Goal: Task Accomplishment & Management: Use online tool/utility

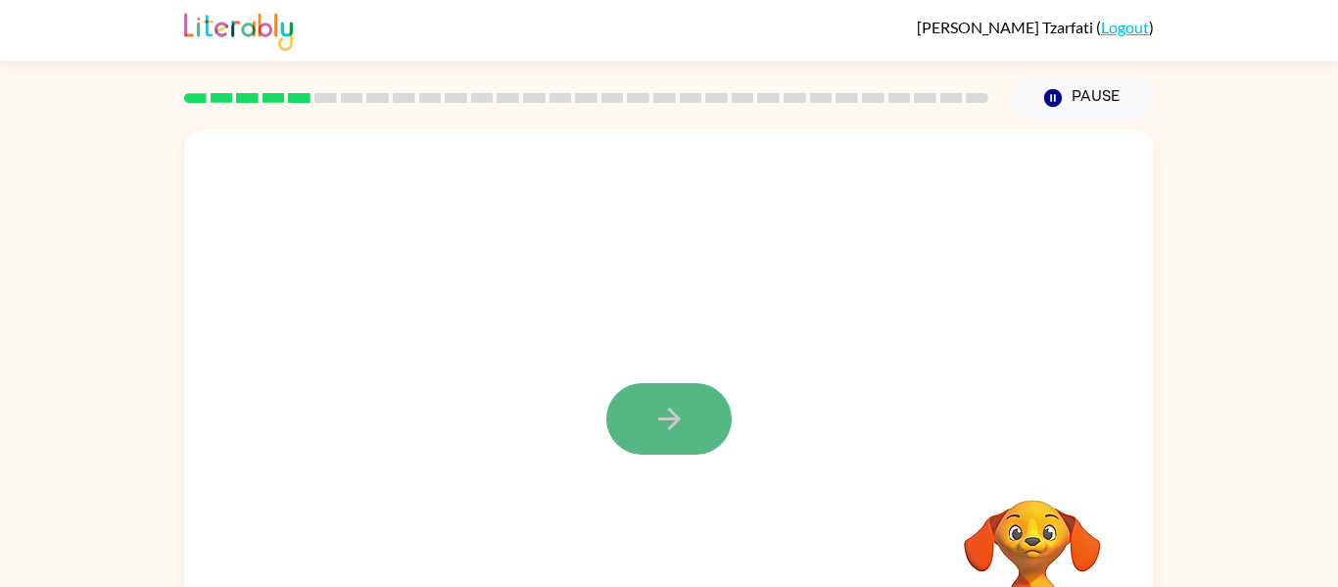
click at [656, 422] on icon "button" at bounding box center [670, 419] width 34 height 34
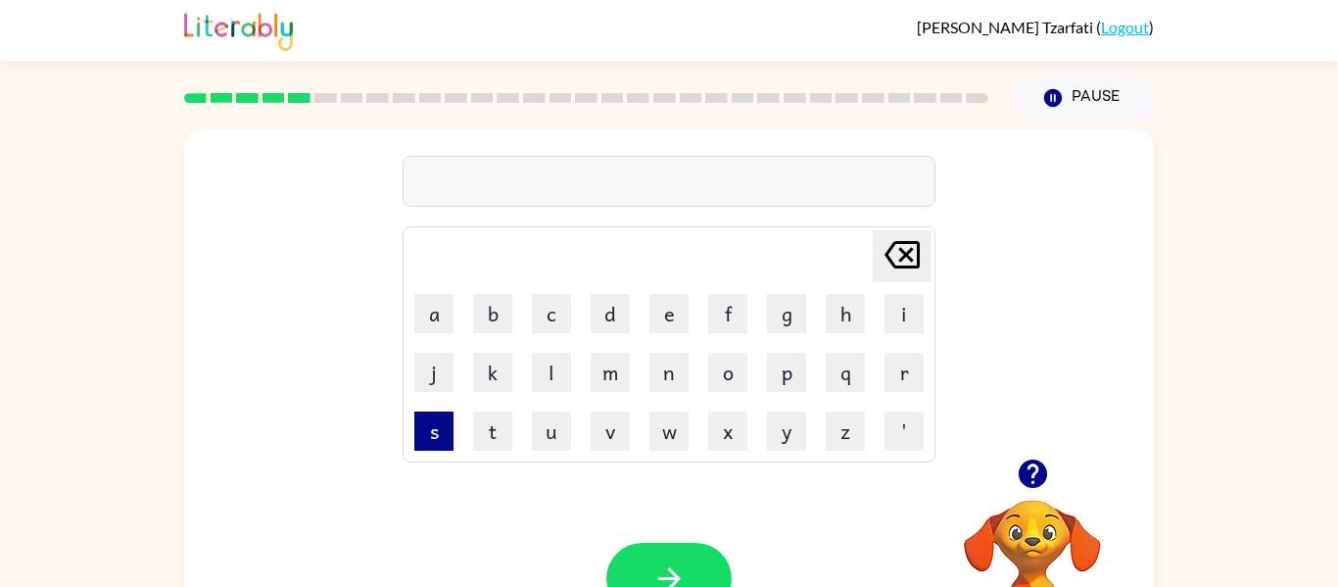
click at [439, 413] on button "s" at bounding box center [433, 430] width 39 height 39
click at [473, 372] on button "k" at bounding box center [492, 372] width 39 height 39
click at [419, 299] on button "a" at bounding box center [433, 313] width 39 height 39
click at [562, 378] on button "l" at bounding box center [551, 372] width 39 height 39
click at [506, 420] on button "t" at bounding box center [492, 430] width 39 height 39
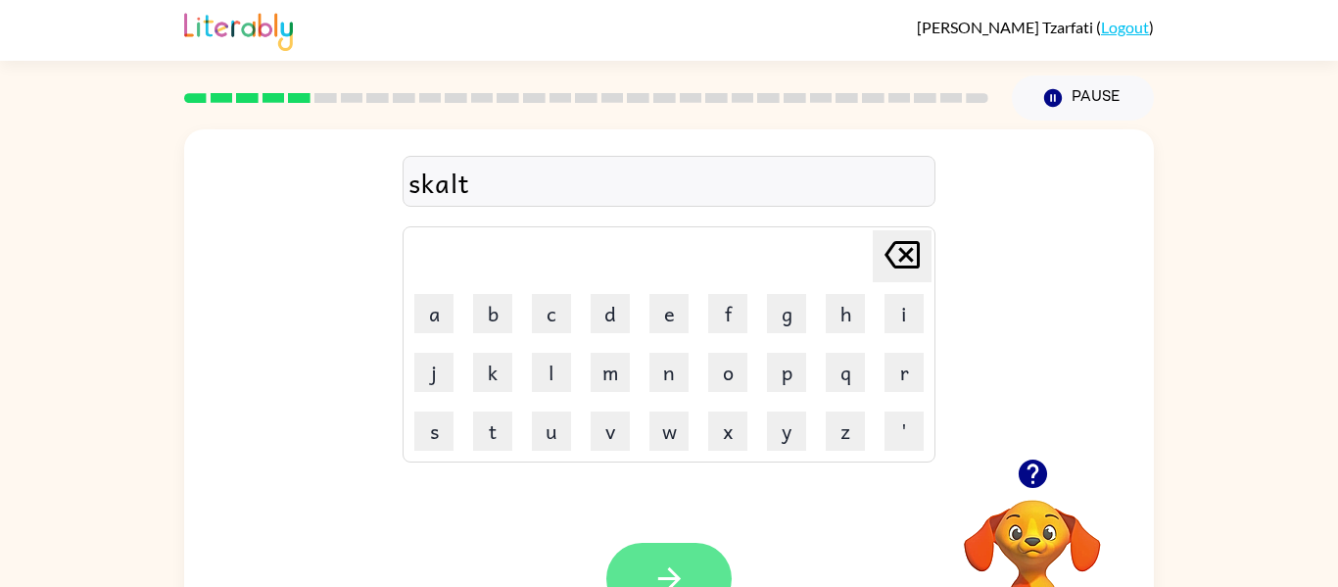
click at [662, 557] on button "button" at bounding box center [668, 579] width 125 height 72
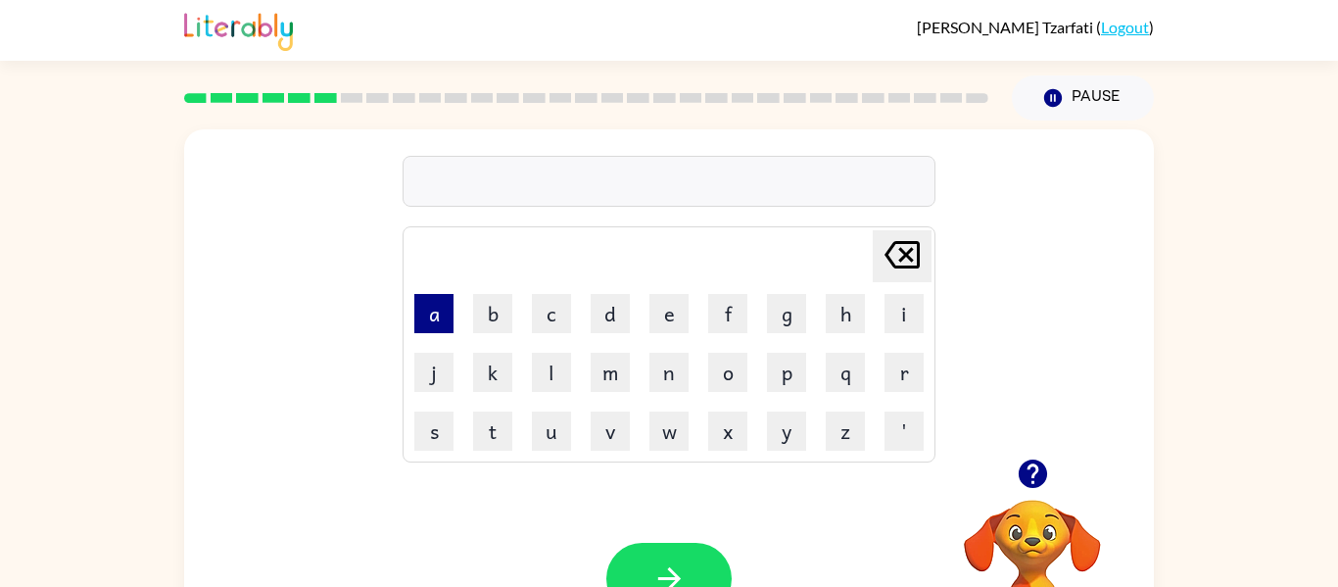
click at [428, 322] on button "a" at bounding box center [433, 313] width 39 height 39
click at [601, 364] on button "m" at bounding box center [610, 372] width 39 height 39
click at [664, 543] on button "button" at bounding box center [668, 579] width 125 height 72
click at [426, 441] on button "s" at bounding box center [433, 430] width 39 height 39
click at [501, 371] on button "k" at bounding box center [492, 372] width 39 height 39
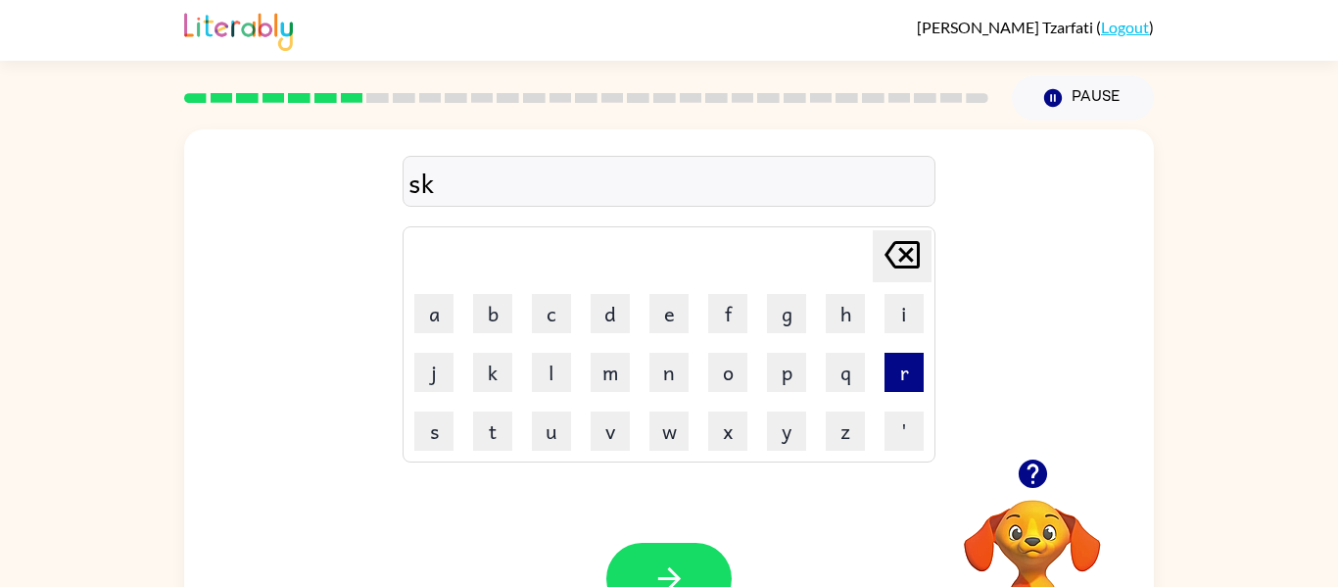
click at [895, 373] on button "r" at bounding box center [904, 372] width 39 height 39
click at [553, 371] on button "l" at bounding box center [551, 372] width 39 height 39
click at [607, 318] on button "d" at bounding box center [610, 313] width 39 height 39
click at [559, 387] on button "l" at bounding box center [551, 372] width 39 height 39
click at [660, 546] on button "button" at bounding box center [668, 579] width 125 height 72
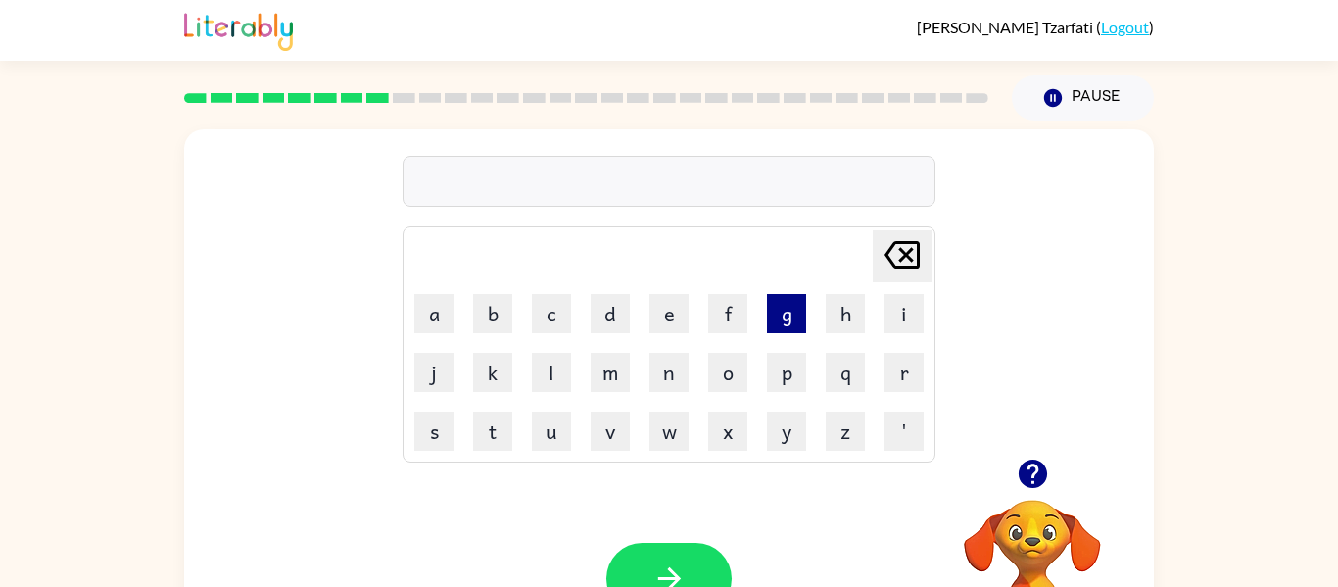
click at [773, 319] on button "g" at bounding box center [786, 313] width 39 height 39
click at [887, 355] on button "r" at bounding box center [904, 372] width 39 height 39
click at [713, 308] on button "f" at bounding box center [727, 313] width 39 height 39
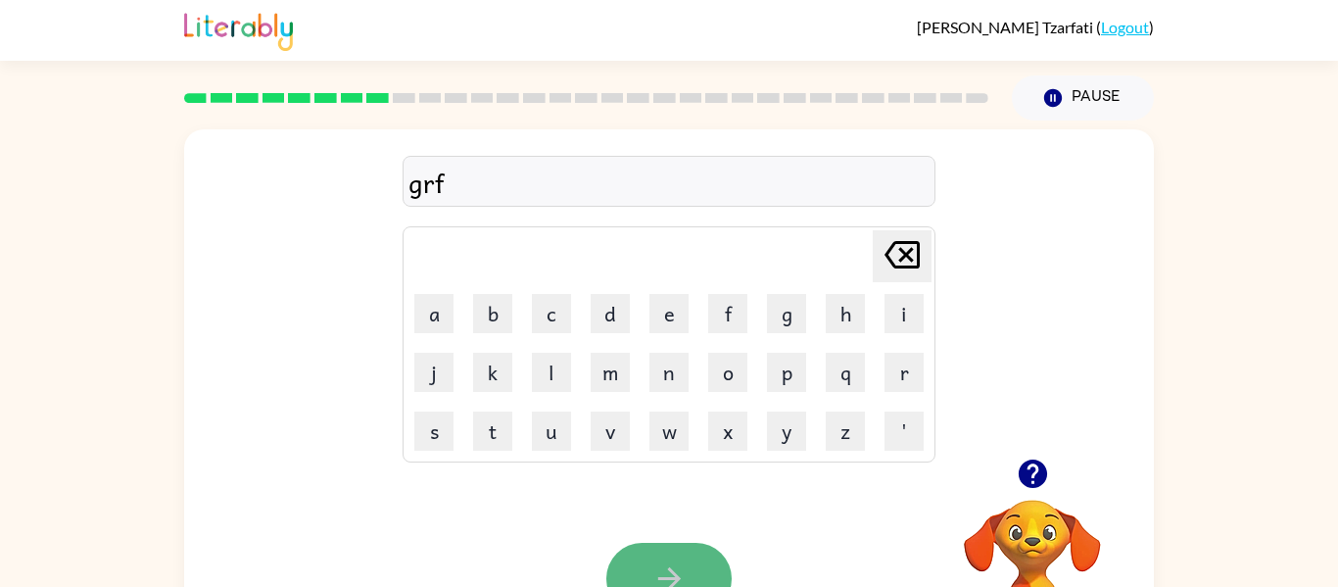
click at [687, 556] on button "button" at bounding box center [668, 579] width 125 height 72
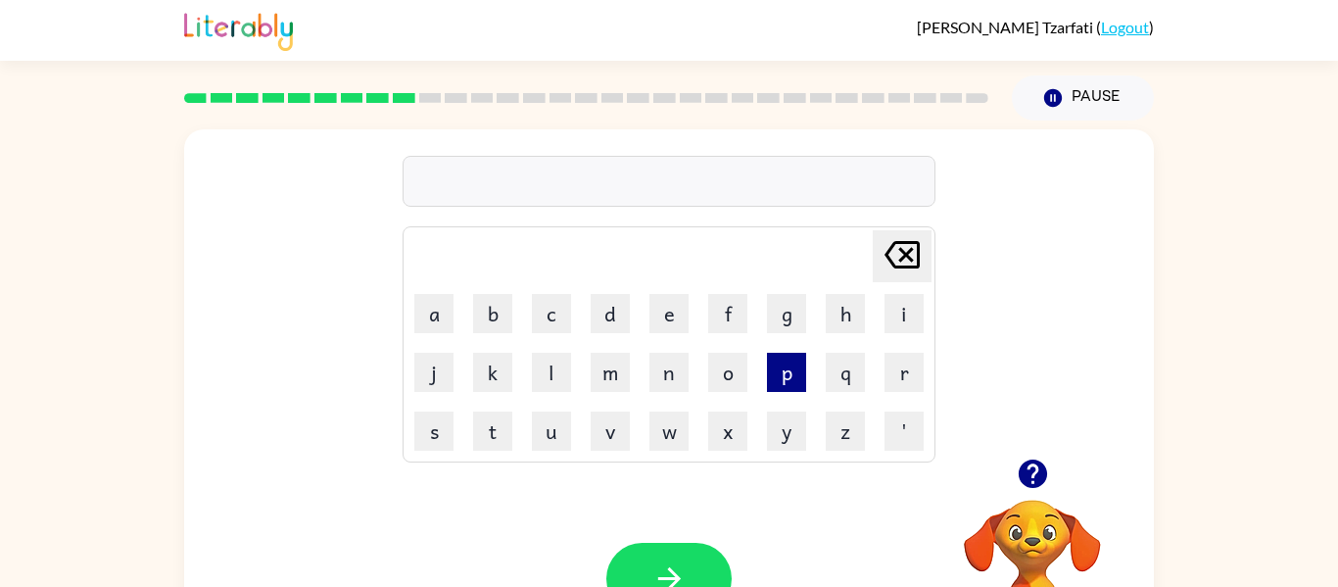
click at [773, 362] on button "p" at bounding box center [786, 372] width 39 height 39
click at [724, 369] on button "o" at bounding box center [727, 372] width 39 height 39
click at [498, 420] on button "t" at bounding box center [492, 430] width 39 height 39
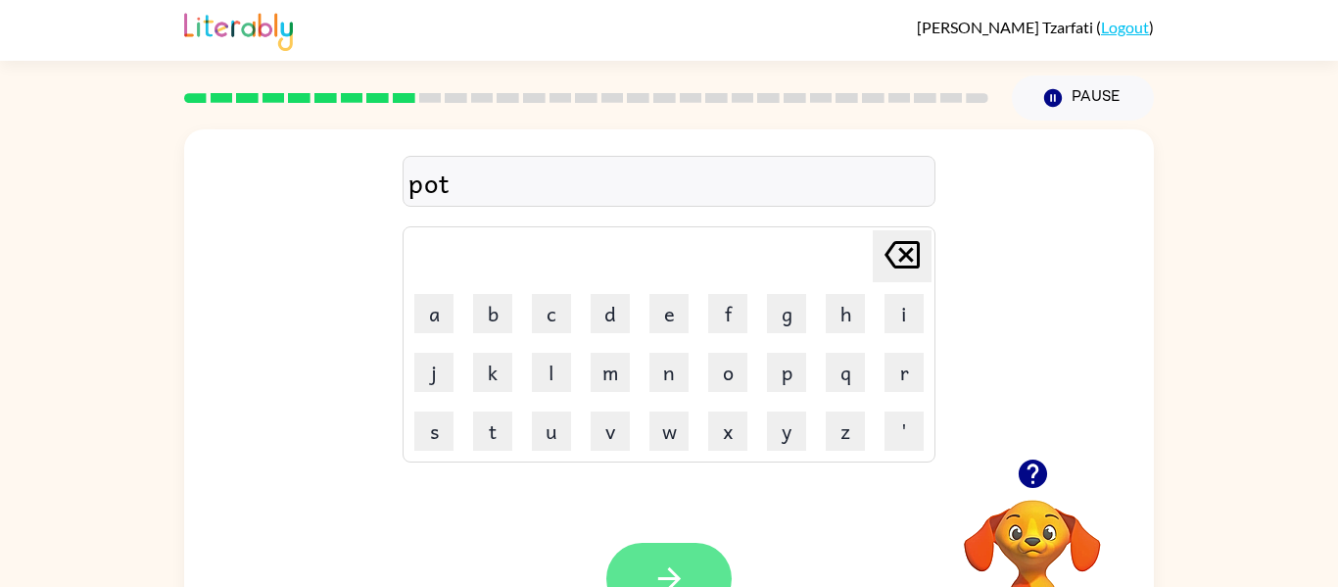
click at [636, 560] on button "button" at bounding box center [668, 579] width 125 height 72
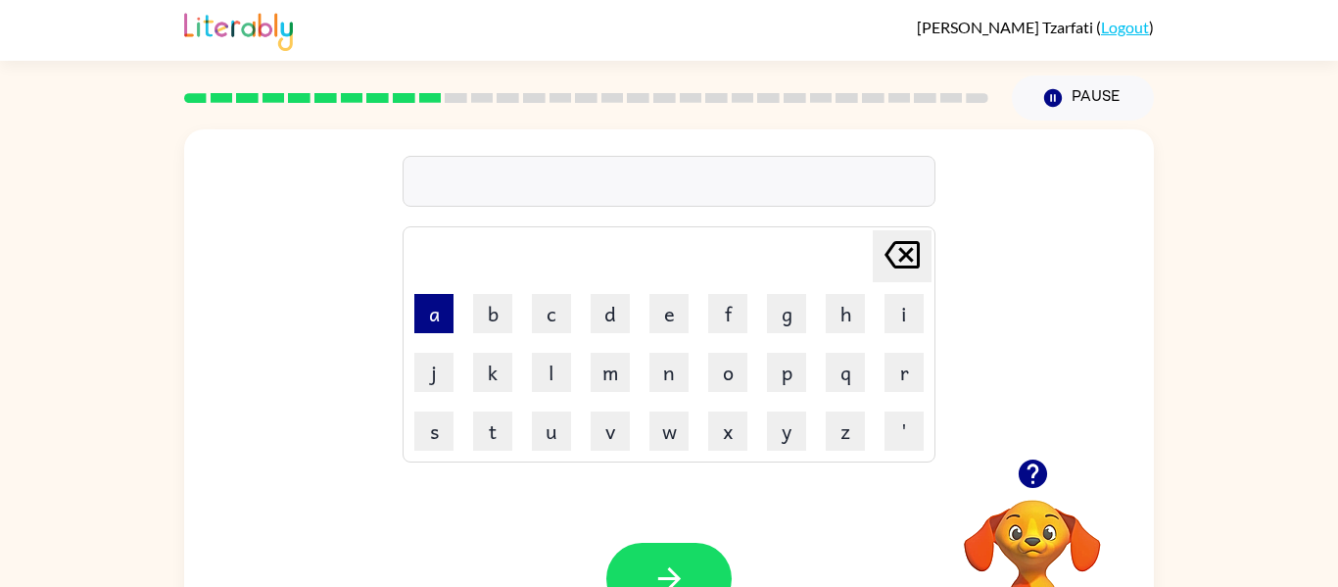
click at [419, 310] on button "a" at bounding box center [433, 313] width 39 height 39
click at [658, 364] on button "n" at bounding box center [669, 372] width 39 height 39
click at [721, 310] on button "f" at bounding box center [727, 313] width 39 height 39
click at [709, 369] on button "o" at bounding box center [727, 372] width 39 height 39
click at [567, 376] on button "l" at bounding box center [551, 372] width 39 height 39
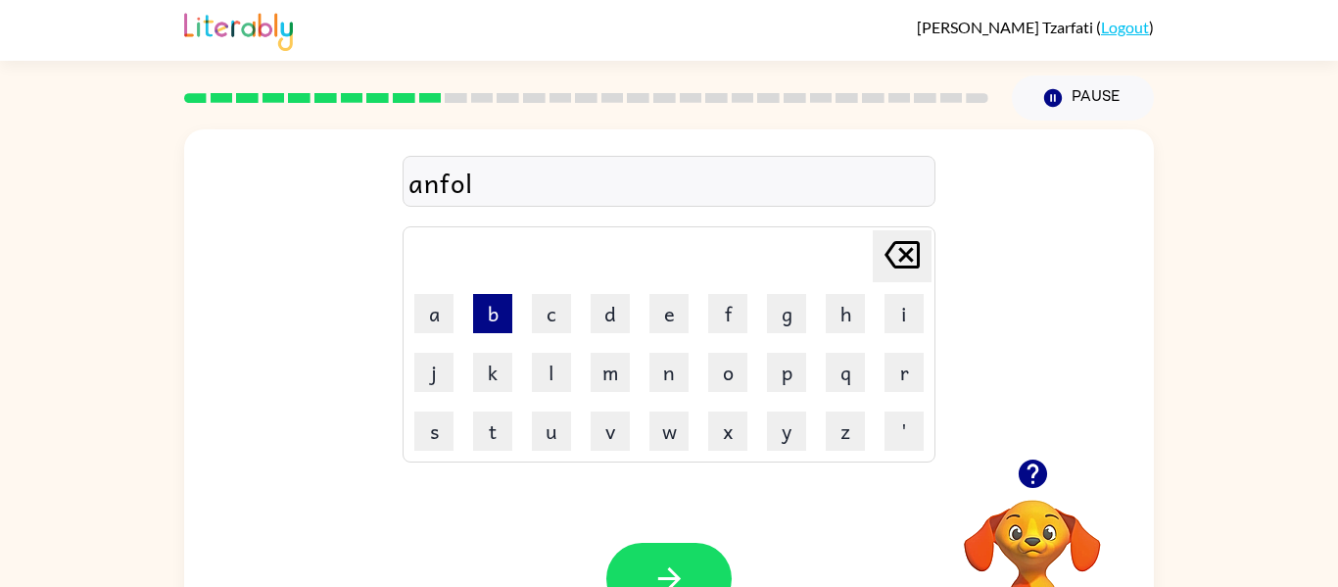
click at [497, 319] on button "b" at bounding box center [492, 313] width 39 height 39
click at [654, 561] on icon "button" at bounding box center [670, 578] width 34 height 34
click at [542, 375] on button "l" at bounding box center [551, 372] width 39 height 39
click at [715, 360] on button "o" at bounding box center [727, 372] width 39 height 39
click at [493, 422] on button "t" at bounding box center [492, 430] width 39 height 39
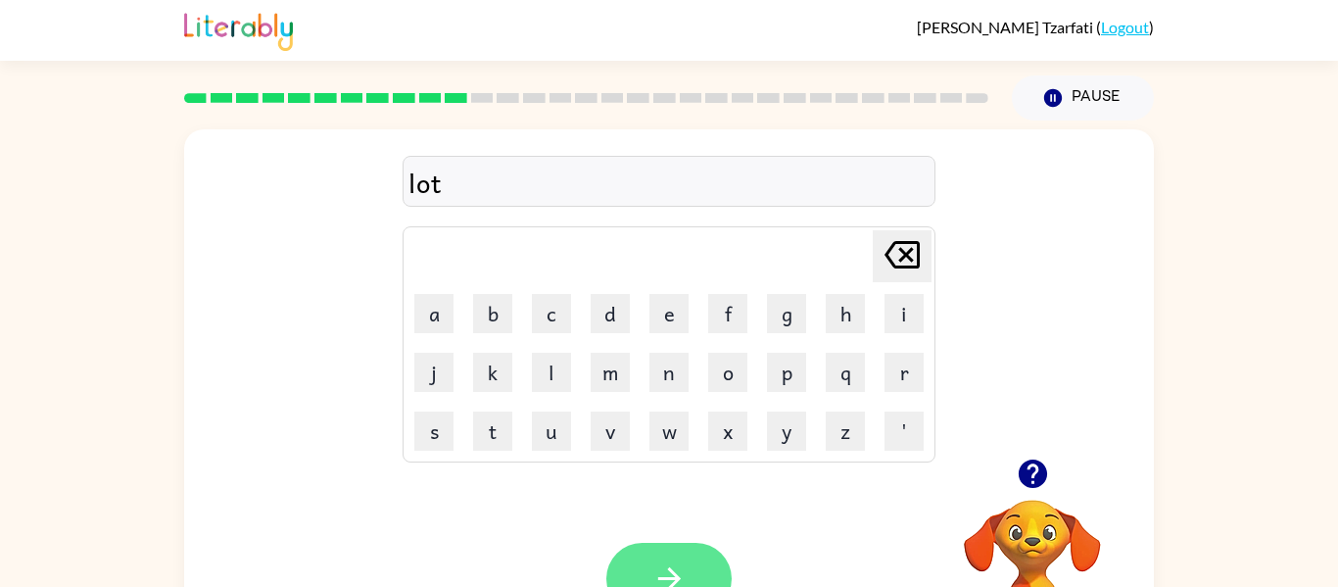
click at [646, 556] on button "button" at bounding box center [668, 579] width 125 height 72
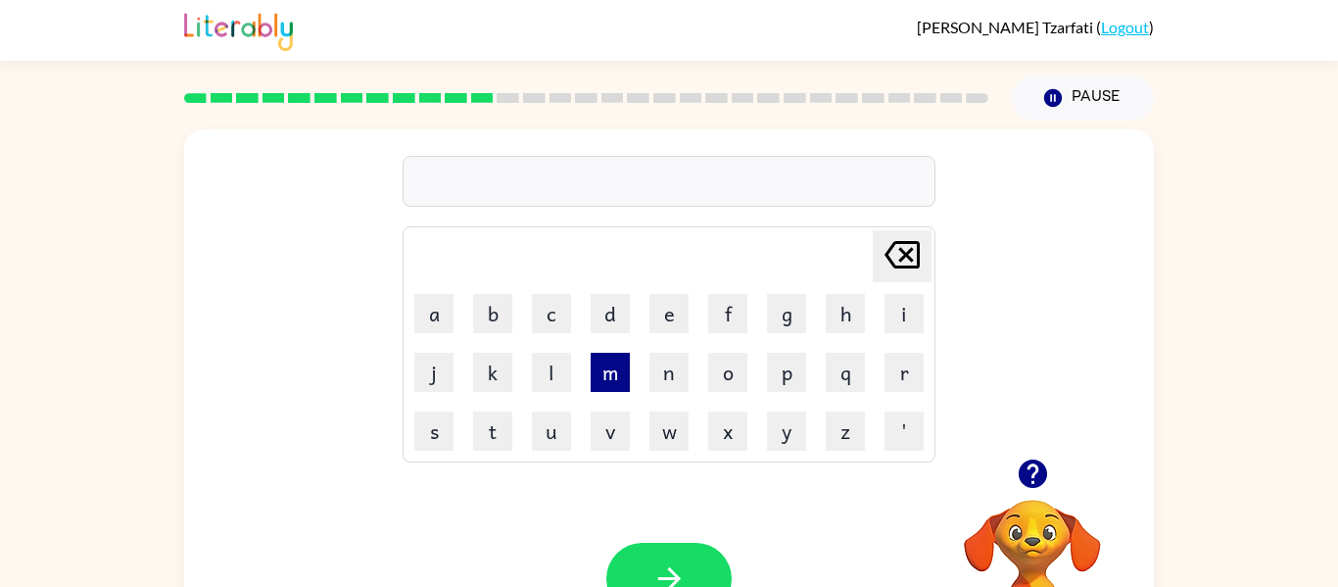
click at [601, 359] on button "m" at bounding box center [610, 372] width 39 height 39
click at [428, 437] on button "s" at bounding box center [433, 430] width 39 height 39
click at [474, 412] on button "t" at bounding box center [492, 430] width 39 height 39
click at [479, 445] on button "t" at bounding box center [492, 430] width 39 height 39
click at [909, 259] on icon at bounding box center [902, 254] width 35 height 27
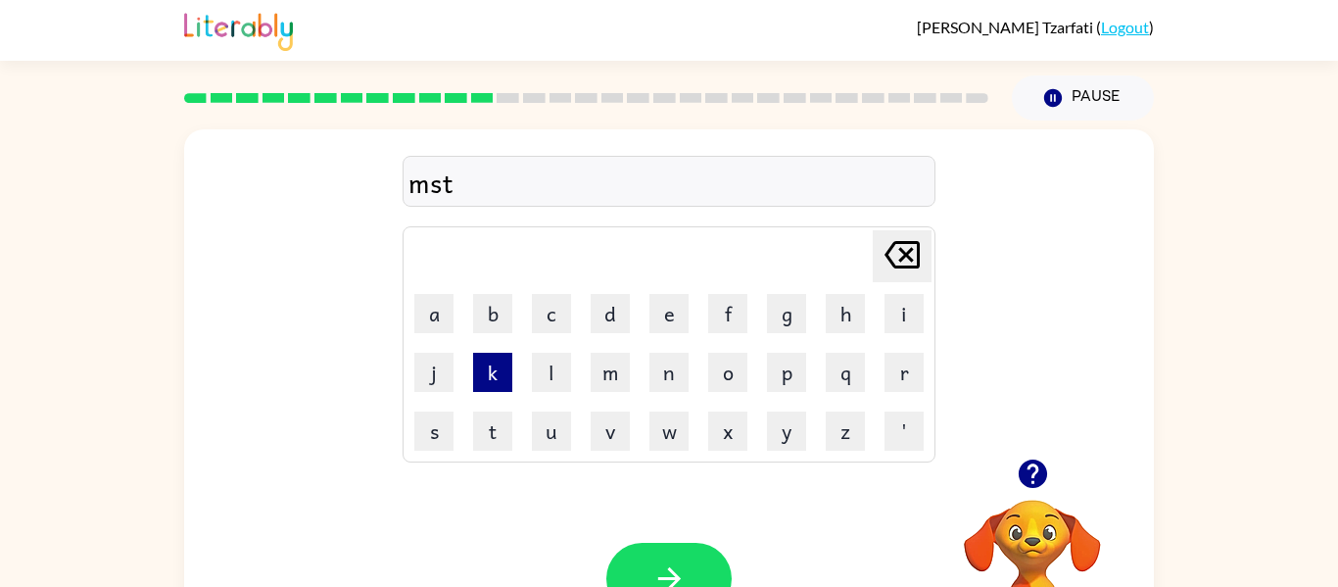
click at [507, 380] on button "k" at bounding box center [492, 372] width 39 height 39
click at [647, 562] on button "button" at bounding box center [668, 579] width 125 height 72
click at [487, 379] on button "k" at bounding box center [492, 372] width 39 height 39
click at [901, 325] on button "i" at bounding box center [904, 313] width 39 height 39
click at [495, 311] on button "b" at bounding box center [492, 313] width 39 height 39
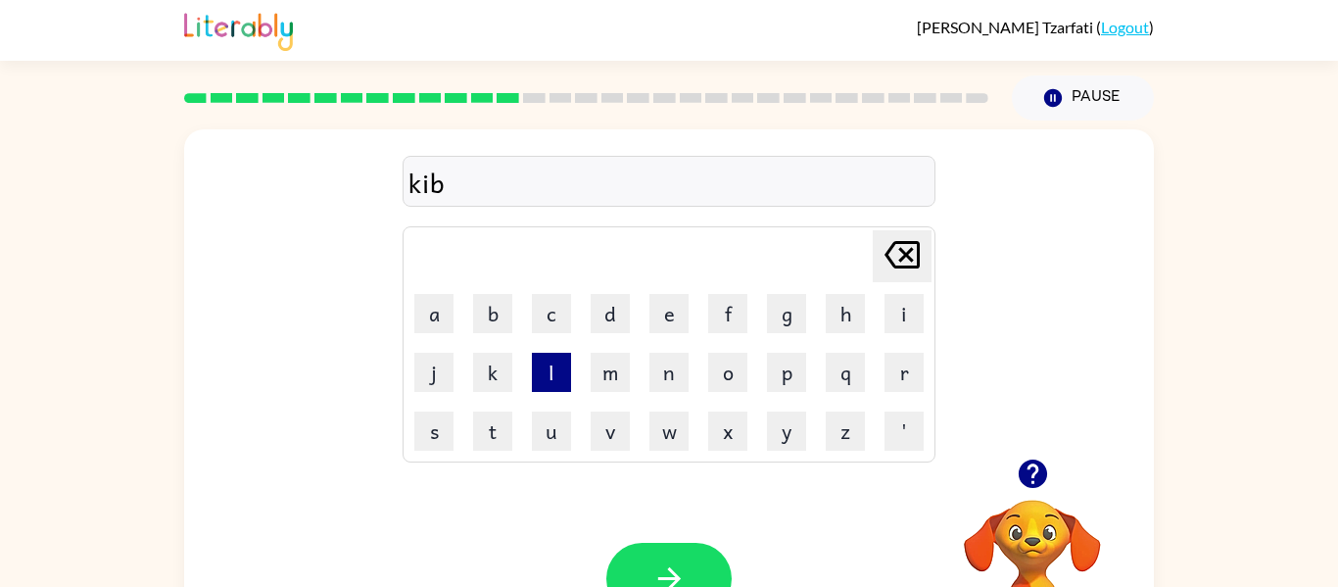
click at [532, 370] on button "l" at bounding box center [551, 372] width 39 height 39
click at [902, 324] on button "i" at bounding box center [904, 313] width 39 height 39
drag, startPoint x: 666, startPoint y: 558, endPoint x: 675, endPoint y: 565, distance: 11.2
click at [675, 565] on button "button" at bounding box center [668, 579] width 125 height 72
click at [487, 320] on button "b" at bounding box center [492, 313] width 39 height 39
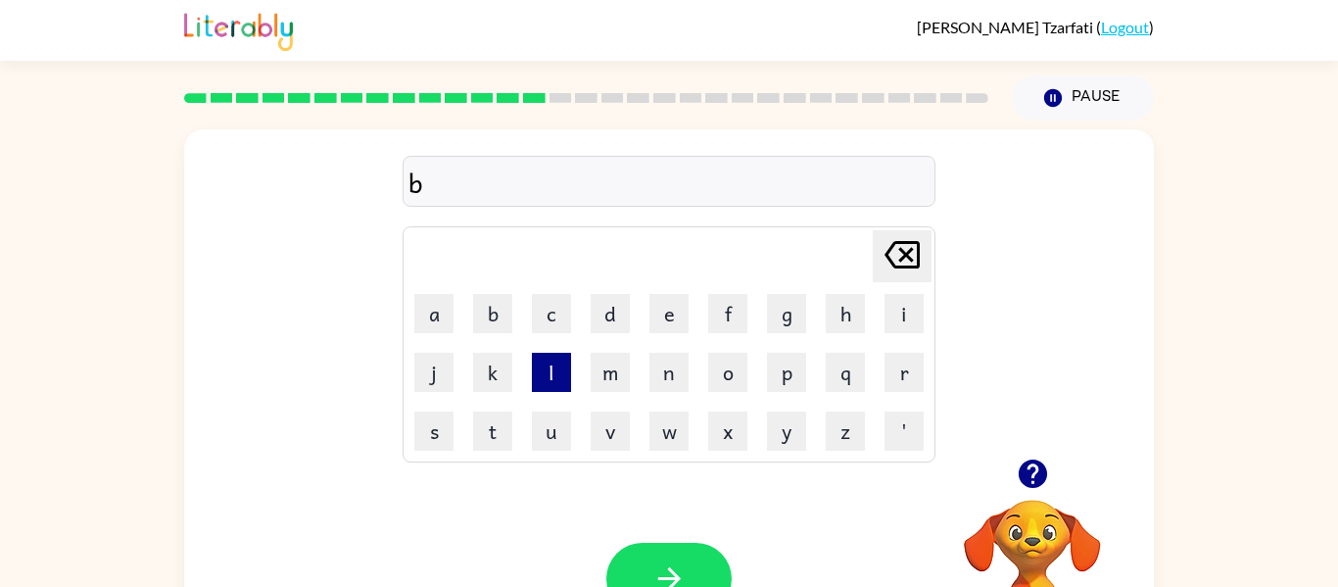
click at [560, 384] on button "l" at bounding box center [551, 372] width 39 height 39
click at [456, 326] on td "a" at bounding box center [434, 313] width 57 height 57
drag, startPoint x: 424, startPoint y: 316, endPoint x: 421, endPoint y: 300, distance: 16.9
click at [423, 308] on button "a" at bounding box center [433, 313] width 39 height 39
click at [792, 425] on button "y" at bounding box center [786, 430] width 39 height 39
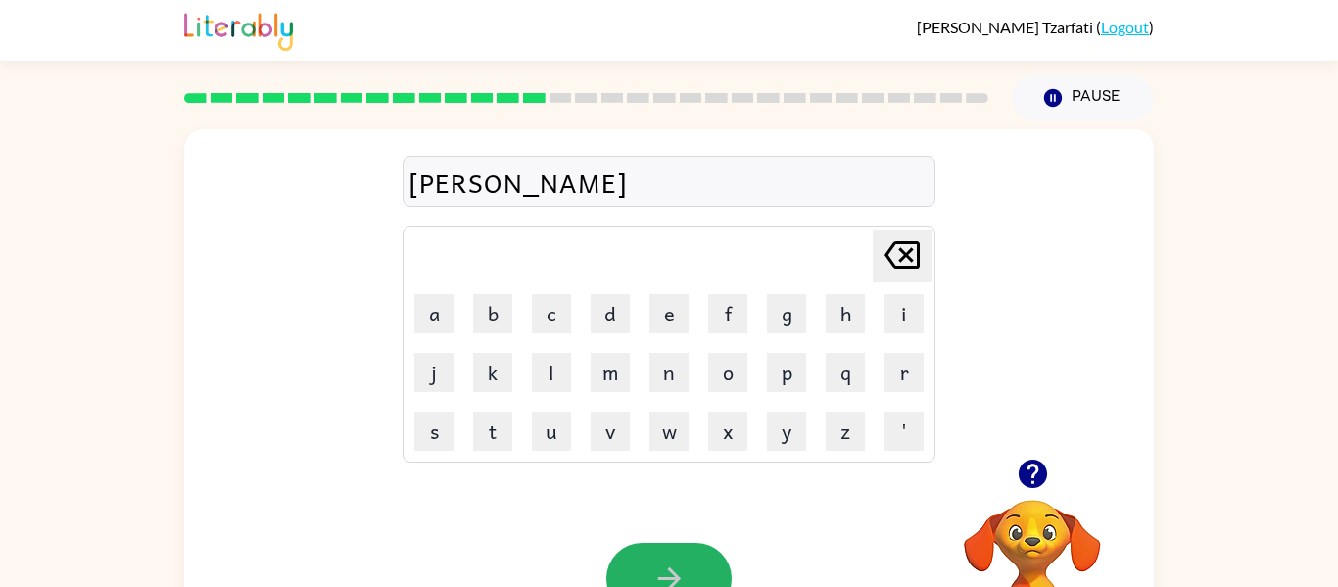
drag, startPoint x: 694, startPoint y: 569, endPoint x: 686, endPoint y: 556, distance: 15.0
click at [690, 564] on button "button" at bounding box center [668, 579] width 125 height 72
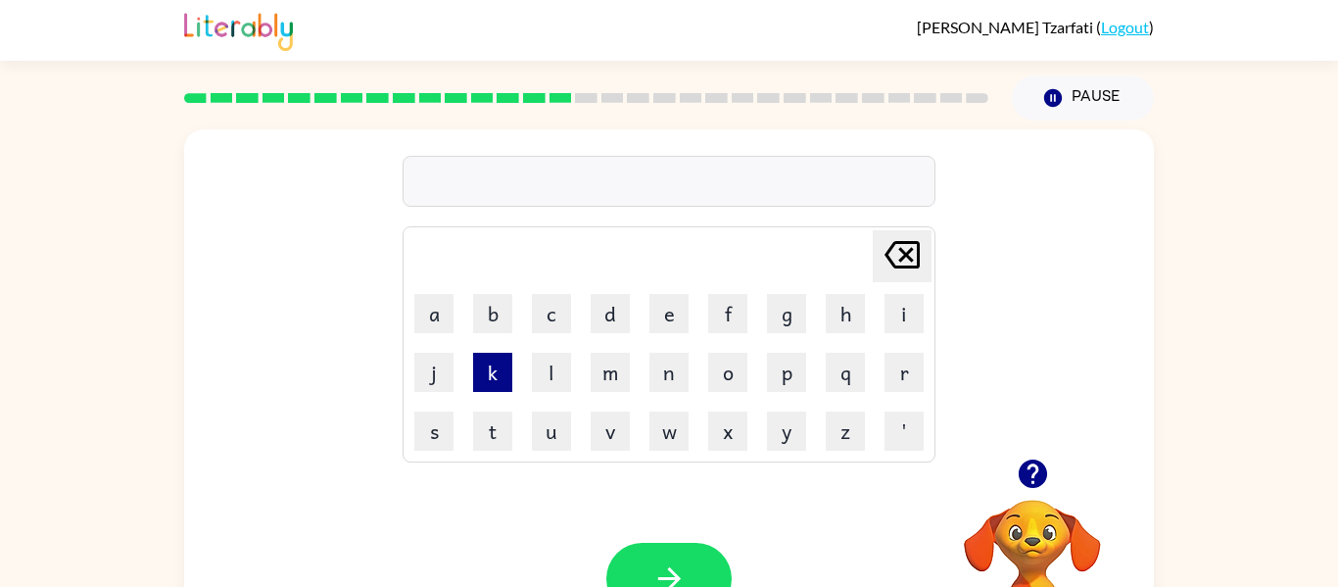
click at [478, 359] on button "k" at bounding box center [492, 372] width 39 height 39
drag, startPoint x: 813, startPoint y: 403, endPoint x: 821, endPoint y: 394, distance: 11.8
click at [816, 398] on tbody "[PERSON_NAME] last character input a b c d e f g h i j k l m n o p q r s t u v …" at bounding box center [669, 344] width 527 height 230
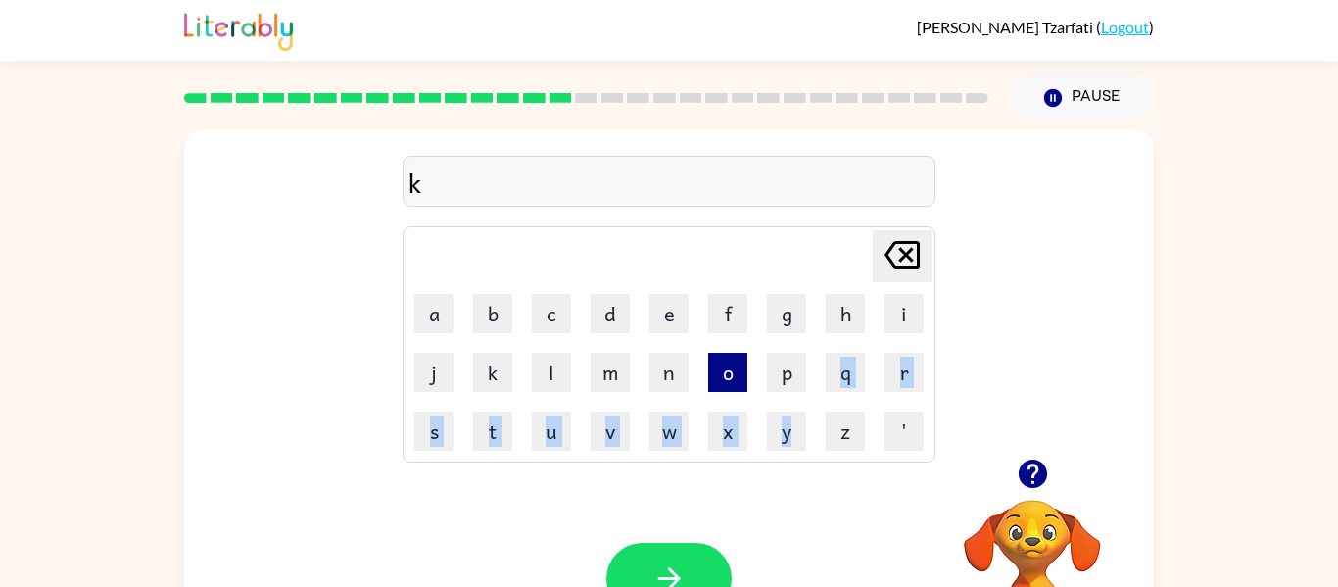
click at [739, 374] on button "o" at bounding box center [727, 372] width 39 height 39
click at [517, 331] on td "b" at bounding box center [492, 313] width 57 height 57
click at [504, 308] on button "b" at bounding box center [492, 313] width 39 height 39
drag, startPoint x: 638, startPoint y: 552, endPoint x: 662, endPoint y: 455, distance: 100.0
click at [665, 479] on div "Your browser must support playing .mp4 files to use Literably. Please try using…" at bounding box center [669, 578] width 970 height 220
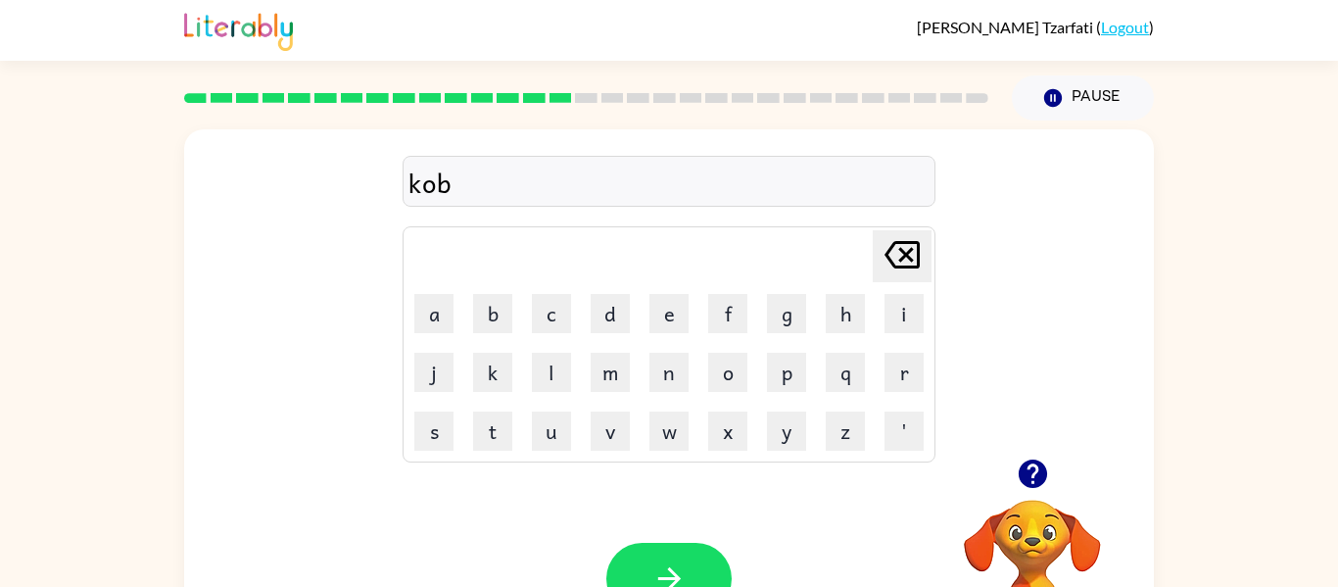
click at [725, 491] on div "Your browser must support playing .mp4 files to use Literably. Please try using…" at bounding box center [669, 578] width 970 height 220
click at [709, 572] on button "button" at bounding box center [668, 579] width 125 height 72
click at [801, 366] on button "p" at bounding box center [786, 372] width 39 height 39
click at [922, 314] on button "i" at bounding box center [904, 313] width 39 height 39
click at [807, 385] on td "p" at bounding box center [786, 372] width 57 height 57
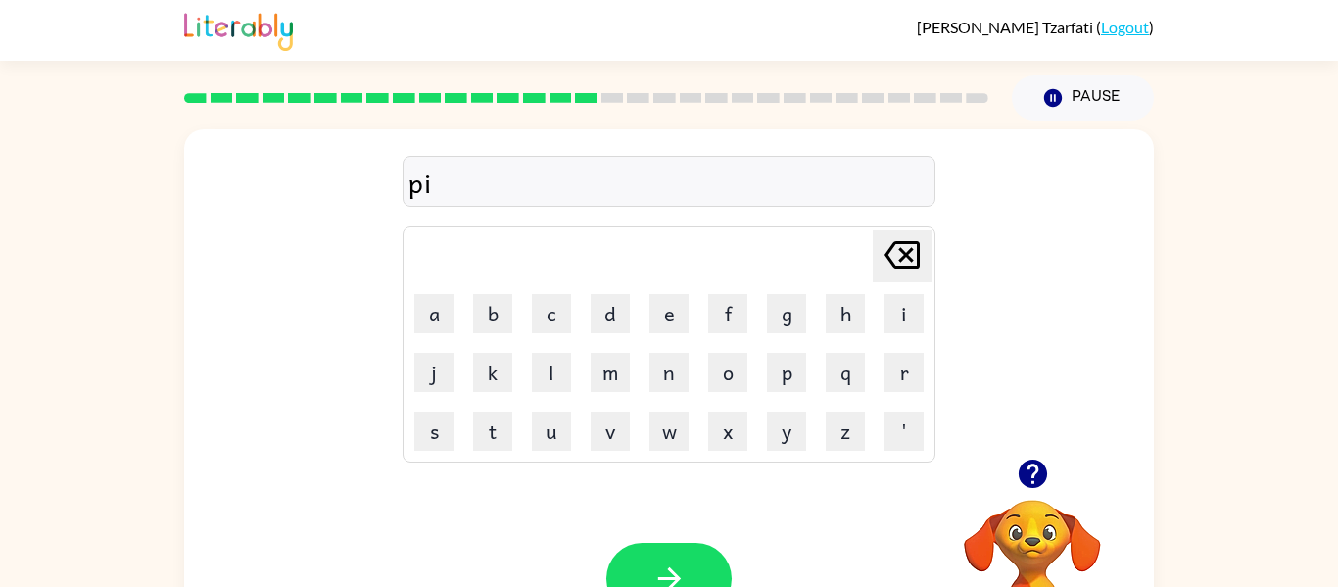
click at [790, 407] on td "y" at bounding box center [786, 431] width 57 height 57
drag, startPoint x: 775, startPoint y: 369, endPoint x: 783, endPoint y: 417, distance: 48.6
click at [783, 424] on tbody "[PERSON_NAME] last character input a b c d e f g h i j k l m n o p q r s t u v …" at bounding box center [669, 344] width 527 height 230
click at [778, 364] on button "p" at bounding box center [786, 372] width 39 height 39
drag, startPoint x: 706, startPoint y: 558, endPoint x: 700, endPoint y: 545, distance: 15.3
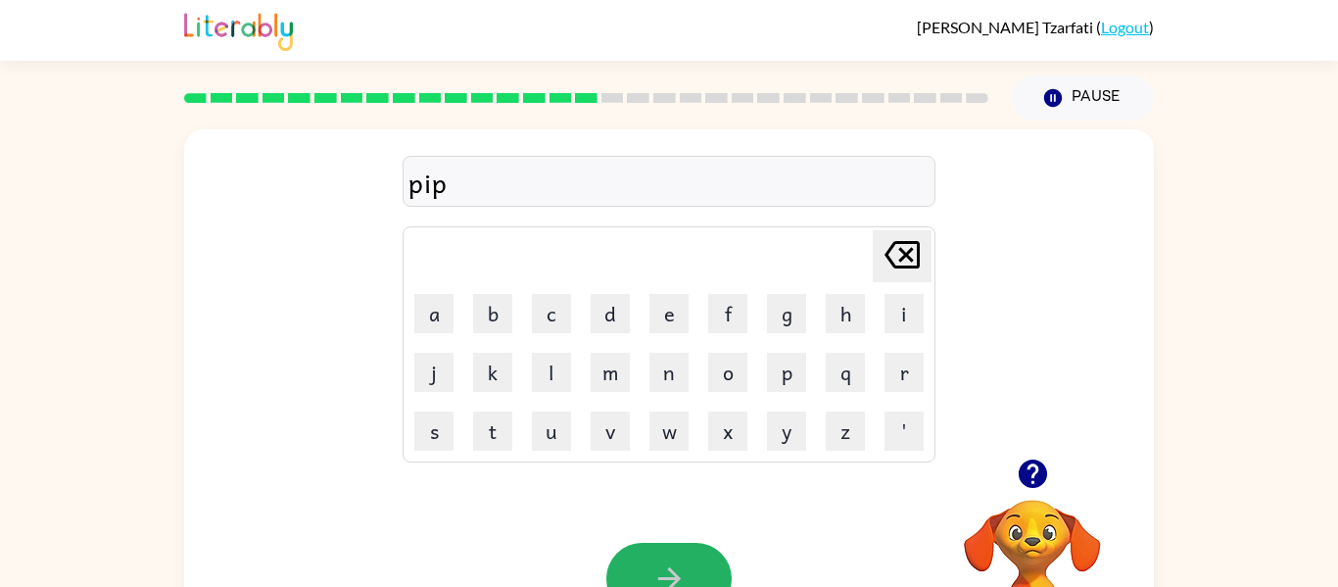
click at [706, 558] on button "button" at bounding box center [668, 579] width 125 height 72
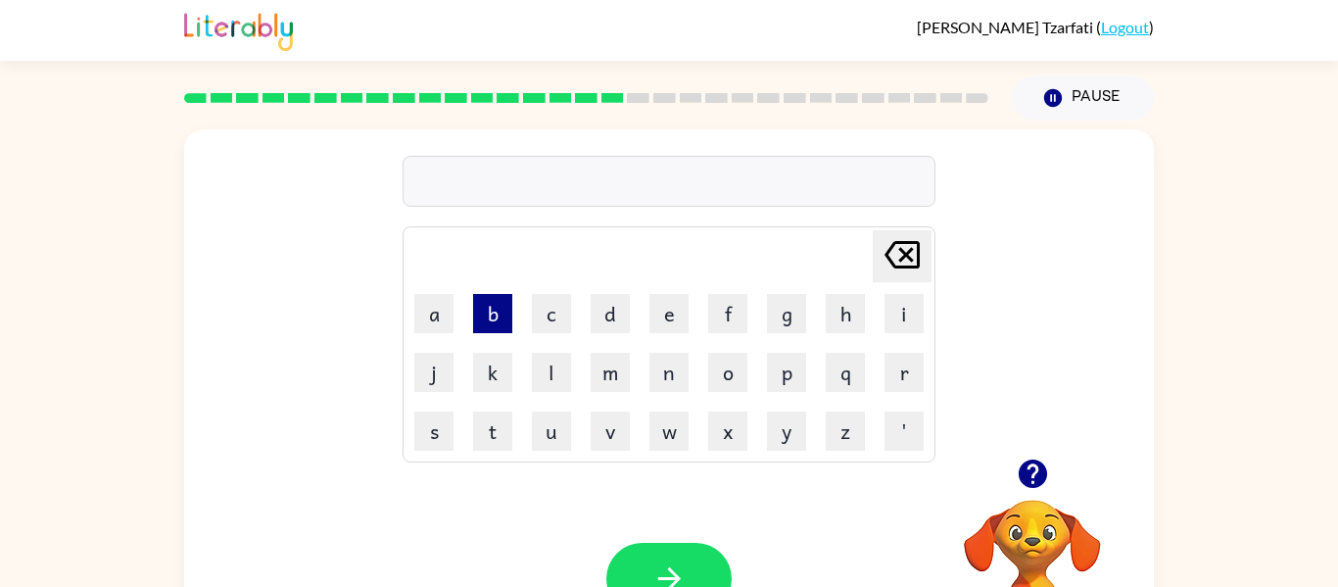
click at [485, 308] on button "b" at bounding box center [492, 313] width 39 height 39
click at [919, 375] on button "r" at bounding box center [904, 372] width 39 height 39
click at [903, 298] on button "i" at bounding box center [904, 313] width 39 height 39
click at [836, 377] on button "q" at bounding box center [845, 372] width 39 height 39
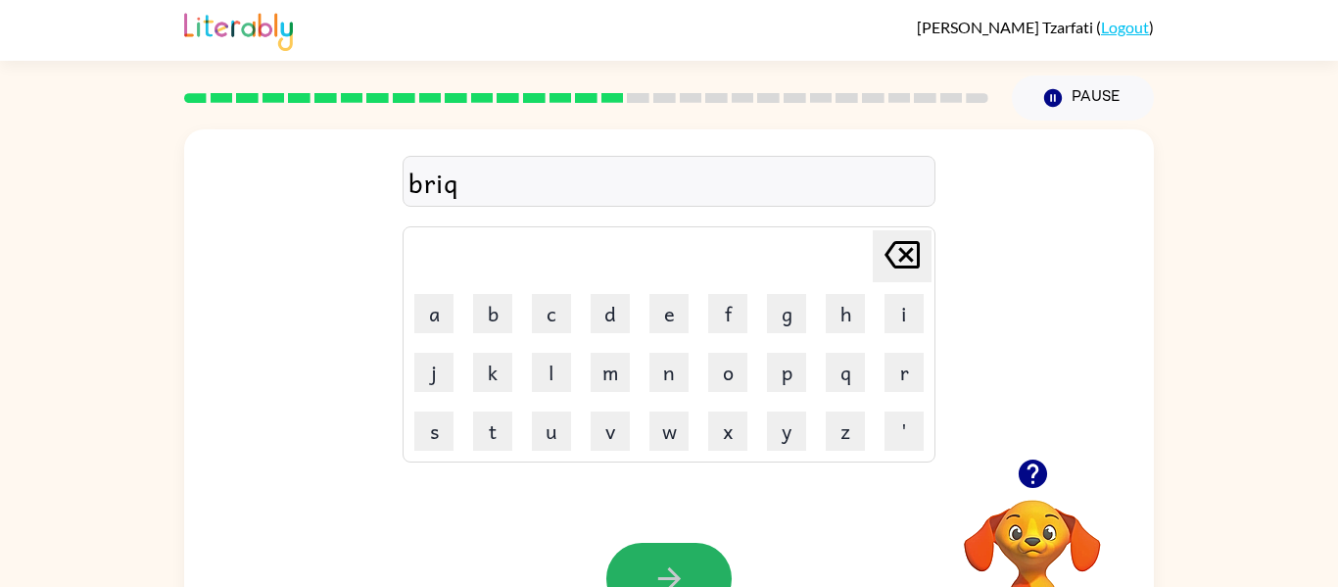
click at [712, 554] on button "button" at bounding box center [668, 579] width 125 height 72
drag, startPoint x: 848, startPoint y: 308, endPoint x: 865, endPoint y: 296, distance: 20.4
click at [860, 301] on button "h" at bounding box center [845, 313] width 39 height 39
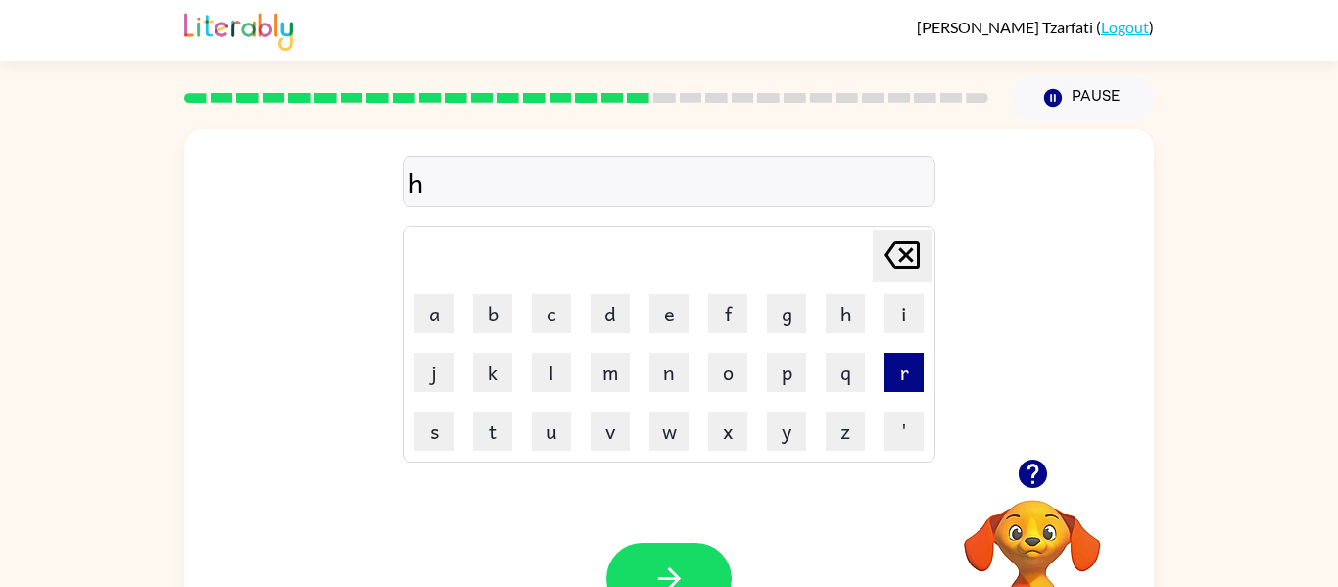
click at [902, 369] on button "r" at bounding box center [904, 372] width 39 height 39
click at [900, 365] on button "r" at bounding box center [904, 372] width 39 height 39
drag, startPoint x: 718, startPoint y: 559, endPoint x: 737, endPoint y: 551, distance: 20.6
click at [730, 556] on div at bounding box center [668, 579] width 125 height 72
click at [686, 564] on icon "button" at bounding box center [670, 578] width 34 height 34
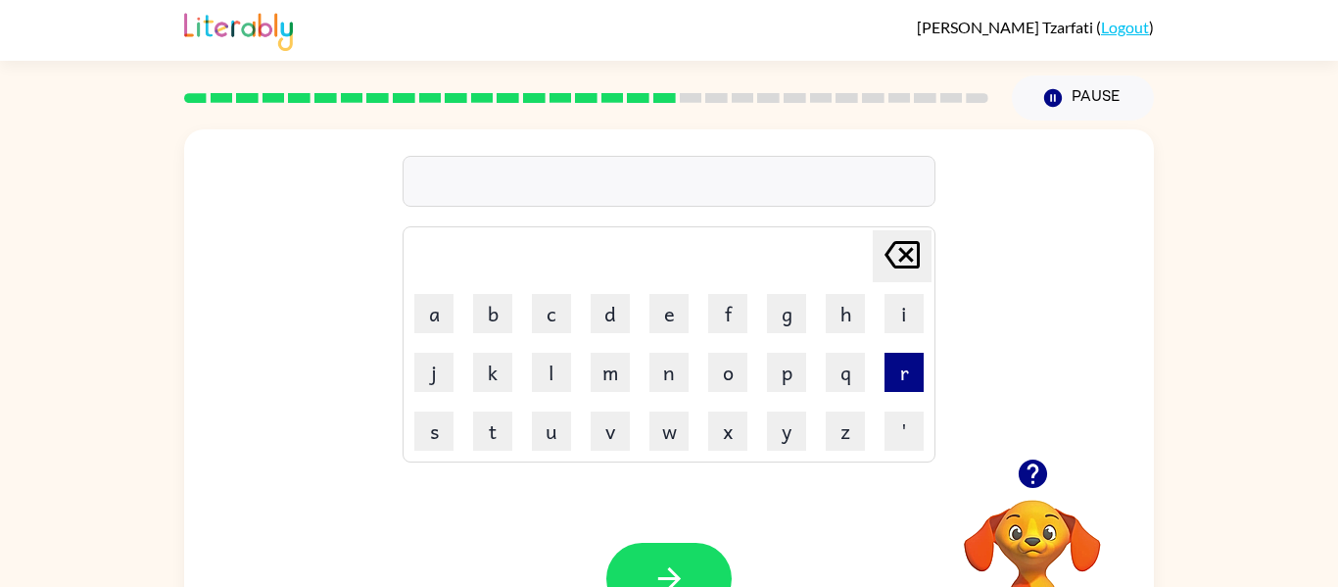
click at [908, 363] on button "r" at bounding box center [904, 372] width 39 height 39
click at [1058, 533] on video "Your browser must support playing .mp4 files to use Literably. Please try using…" at bounding box center [1033, 567] width 196 height 196
click at [1041, 541] on video "Your browser must support playing .mp4 files to use Literably. Please try using…" at bounding box center [1033, 567] width 196 height 196
click at [1053, 482] on button "button" at bounding box center [1033, 474] width 50 height 50
click at [1057, 494] on div at bounding box center [1033, 474] width 196 height 50
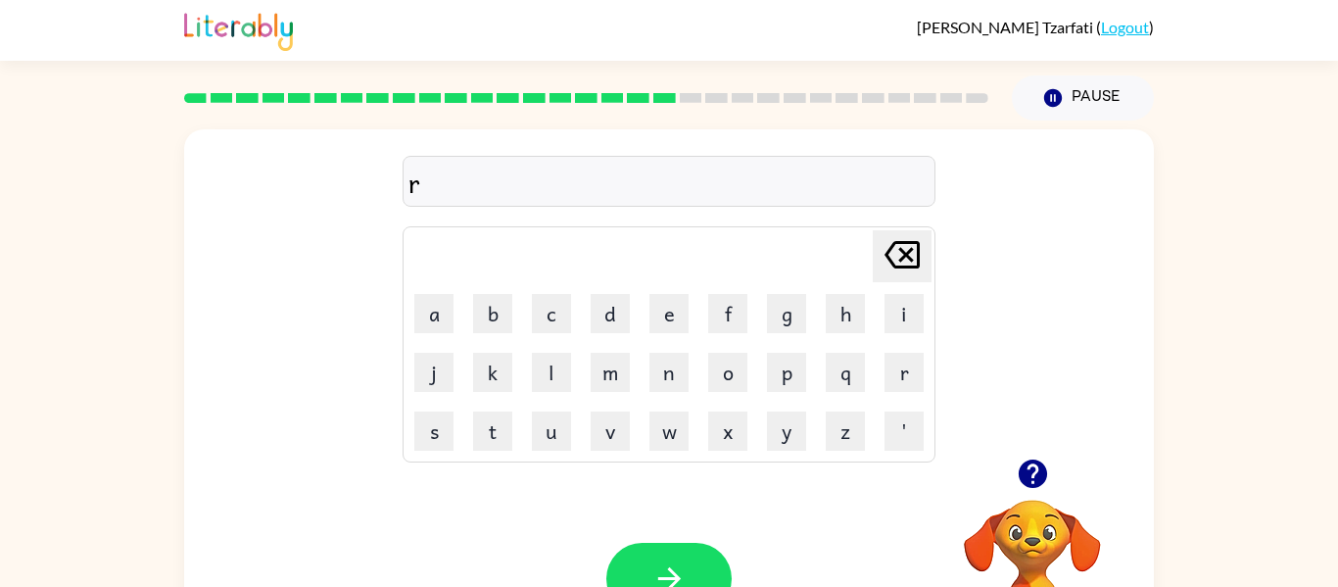
click at [1044, 535] on video "Your browser must support playing .mp4 files to use Literably. Please try using…" at bounding box center [1033, 567] width 196 height 196
click at [1038, 539] on video "Your browser must support playing .mp4 files to use Literably. Please try using…" at bounding box center [1033, 567] width 196 height 196
click at [1035, 556] on video "Your browser must support playing .mp4 files to use Literably. Please try using…" at bounding box center [1033, 567] width 196 height 196
click at [1026, 471] on icon "button" at bounding box center [1032, 473] width 28 height 28
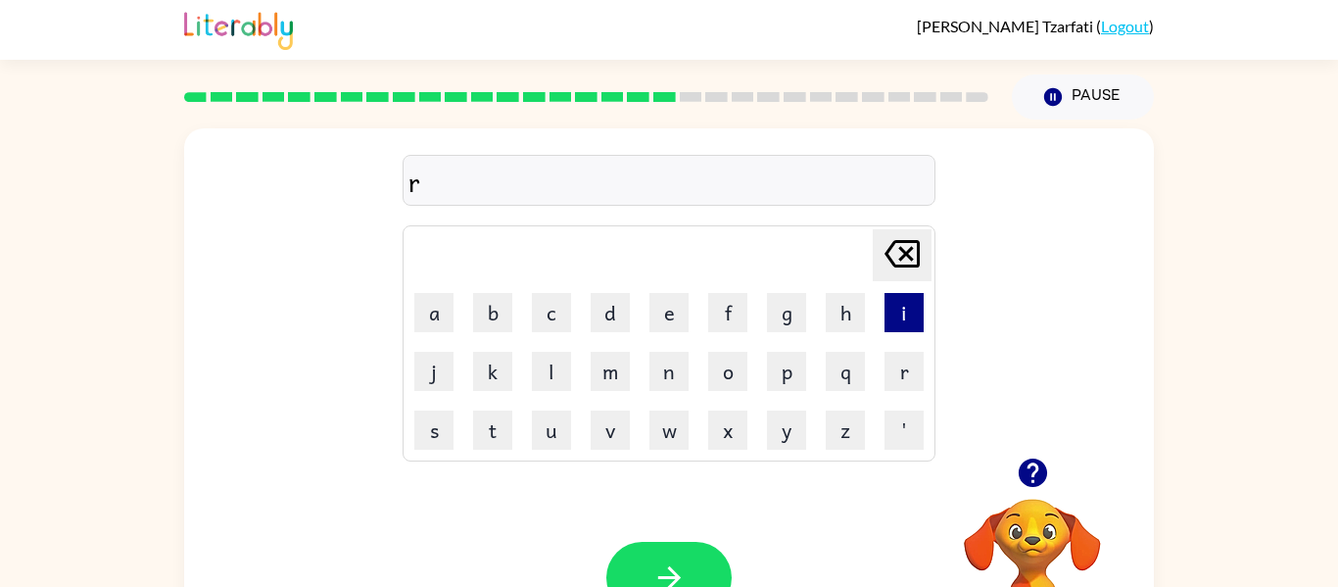
click at [910, 302] on button "i" at bounding box center [904, 312] width 39 height 39
click at [547, 322] on button "c" at bounding box center [551, 312] width 39 height 39
click at [850, 320] on button "h" at bounding box center [845, 312] width 39 height 39
drag, startPoint x: 683, startPoint y: 512, endPoint x: 673, endPoint y: 542, distance: 31.0
click at [679, 519] on div "Your browser must support playing .mp4 files to use Literably. Please try using…" at bounding box center [669, 577] width 970 height 220
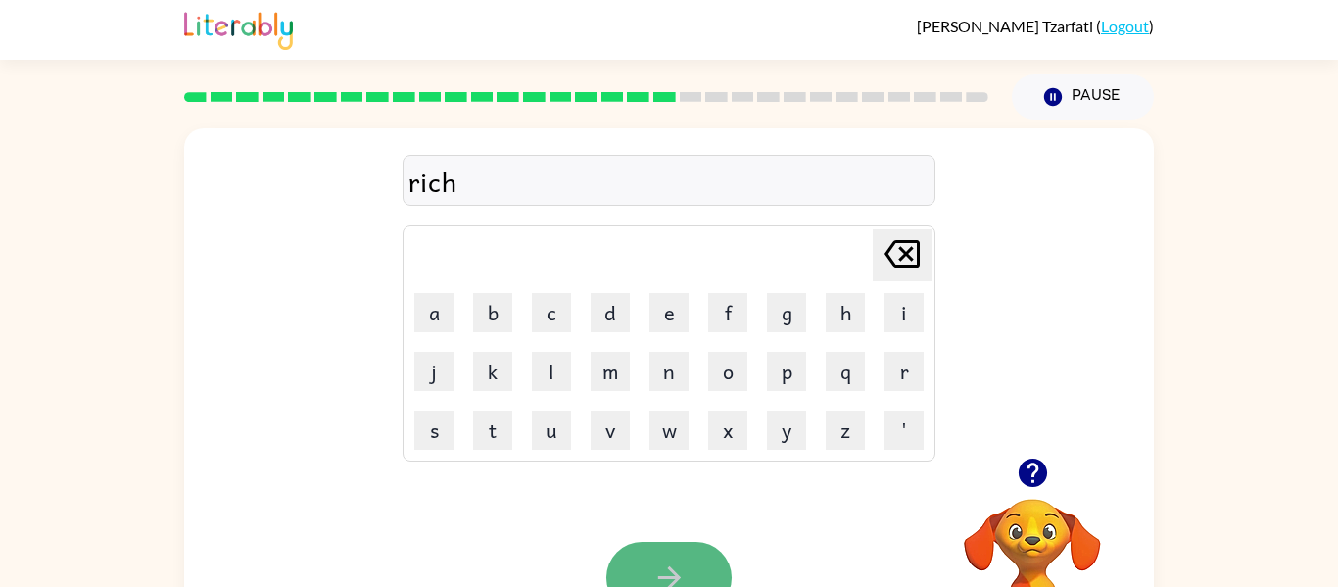
click at [654, 581] on icon "button" at bounding box center [670, 577] width 34 height 34
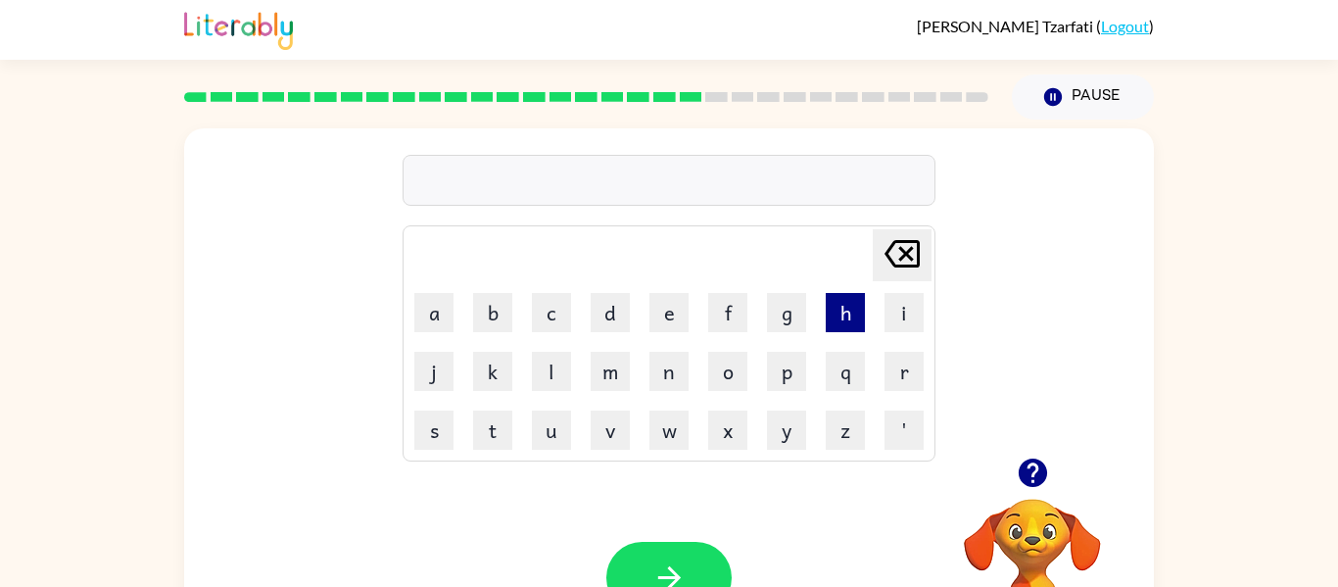
click at [839, 298] on button "h" at bounding box center [845, 312] width 39 height 39
click at [902, 293] on button "i" at bounding box center [904, 312] width 39 height 39
click at [1067, 486] on div at bounding box center [1033, 473] width 196 height 50
click at [1052, 484] on button "button" at bounding box center [1033, 473] width 50 height 50
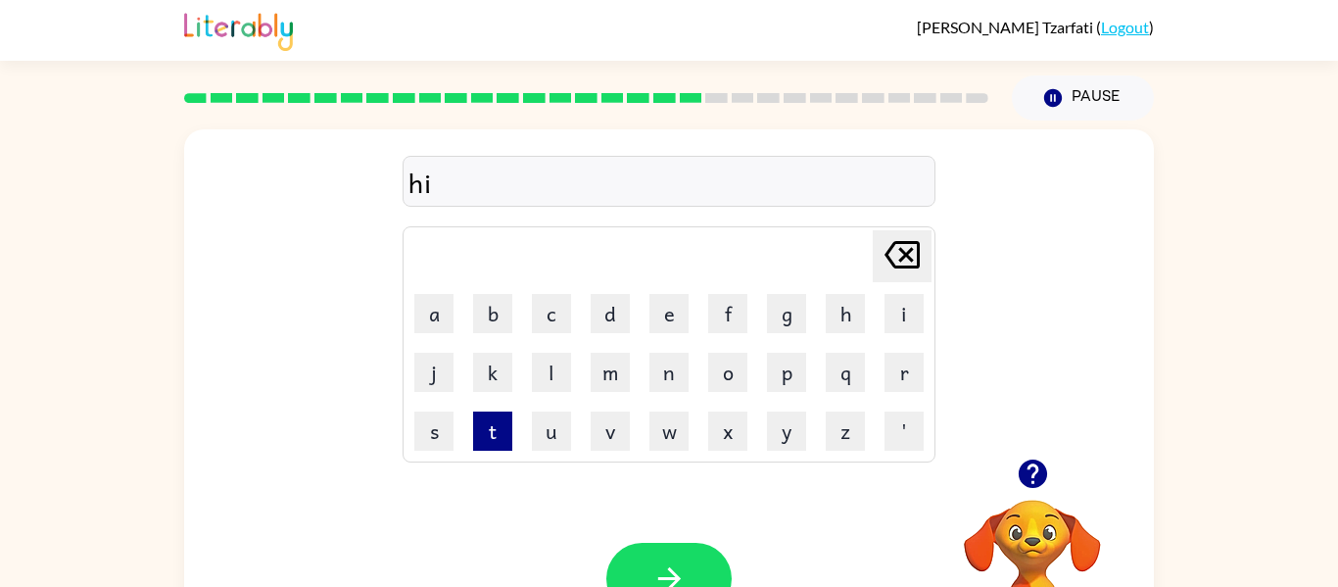
click at [497, 446] on button "t" at bounding box center [492, 430] width 39 height 39
drag, startPoint x: 652, startPoint y: 553, endPoint x: 629, endPoint y: 565, distance: 25.9
click at [629, 565] on button "button" at bounding box center [668, 579] width 125 height 72
click at [629, 570] on div at bounding box center [668, 579] width 125 height 72
drag, startPoint x: 918, startPoint y: 364, endPoint x: 942, endPoint y: 368, distance: 23.8
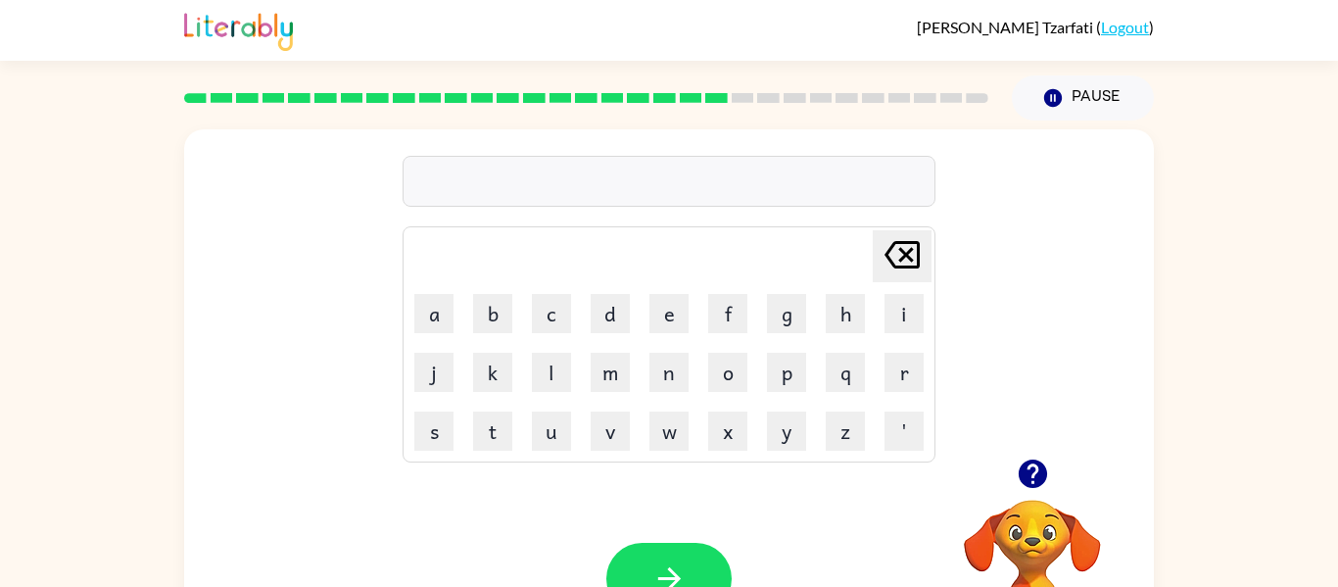
click at [942, 368] on div "[PERSON_NAME] last character input a b c d e f g h i j k l m n o p q r s t u v …" at bounding box center [669, 293] width 970 height 329
click at [883, 353] on td "r" at bounding box center [904, 372] width 57 height 57
click at [907, 359] on button "r" at bounding box center [904, 372] width 39 height 39
click at [742, 41] on div "[PERSON_NAME] ( Logout )" at bounding box center [669, 30] width 970 height 61
click at [913, 302] on button "i" at bounding box center [904, 313] width 39 height 39
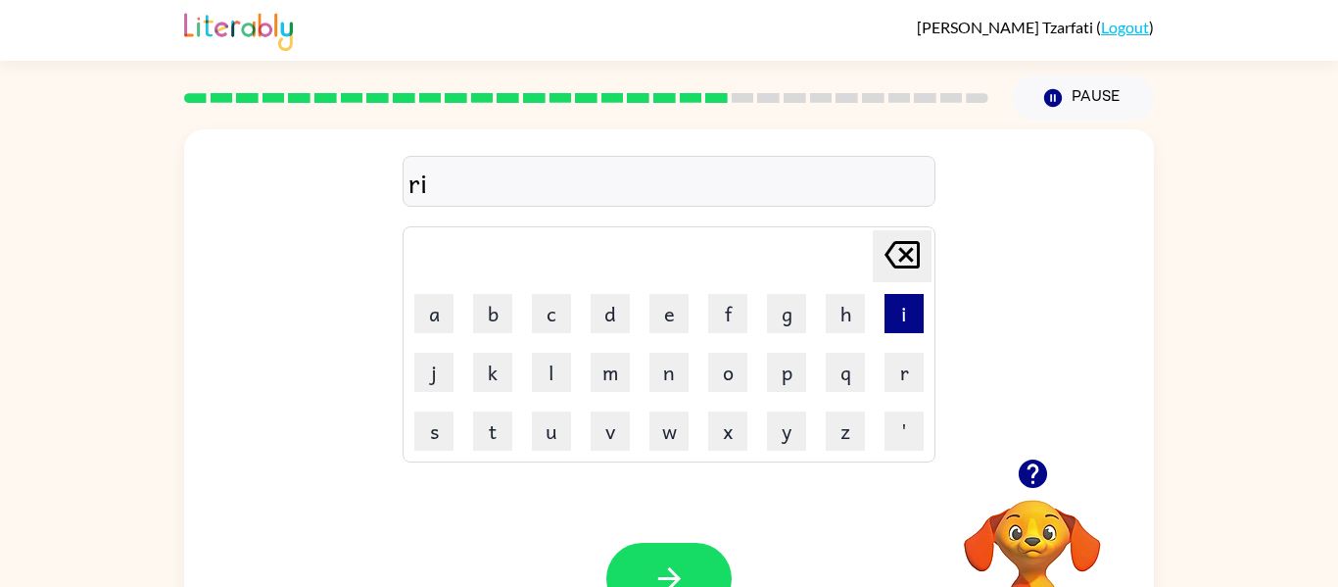
click at [919, 318] on button "i" at bounding box center [904, 313] width 39 height 39
click at [854, 321] on button "h" at bounding box center [845, 313] width 39 height 39
click at [901, 258] on icon at bounding box center [902, 254] width 35 height 27
click at [680, 538] on div "Your browser must support playing .mp4 files to use Literably. Please try using…" at bounding box center [669, 578] width 970 height 220
click at [630, 577] on button "button" at bounding box center [668, 579] width 125 height 72
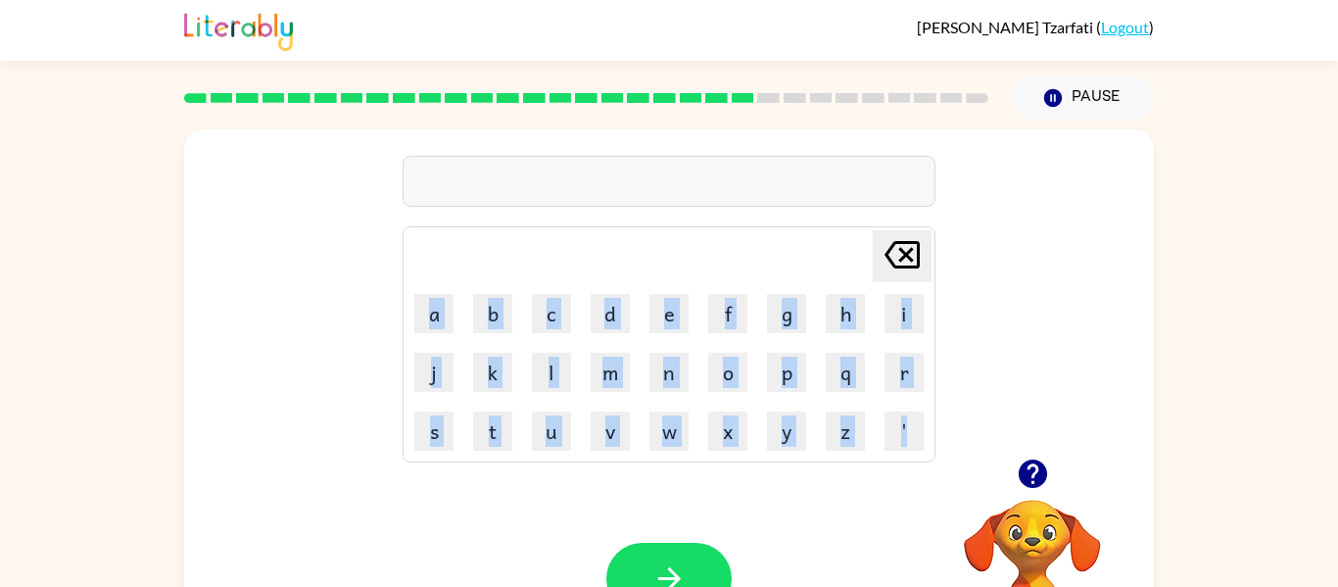
click at [1053, 451] on div at bounding box center [1033, 474] width 196 height 50
click at [1033, 469] on icon "button" at bounding box center [1032, 473] width 28 height 28
click at [1093, 98] on button "Pause Pause" at bounding box center [1083, 97] width 142 height 45
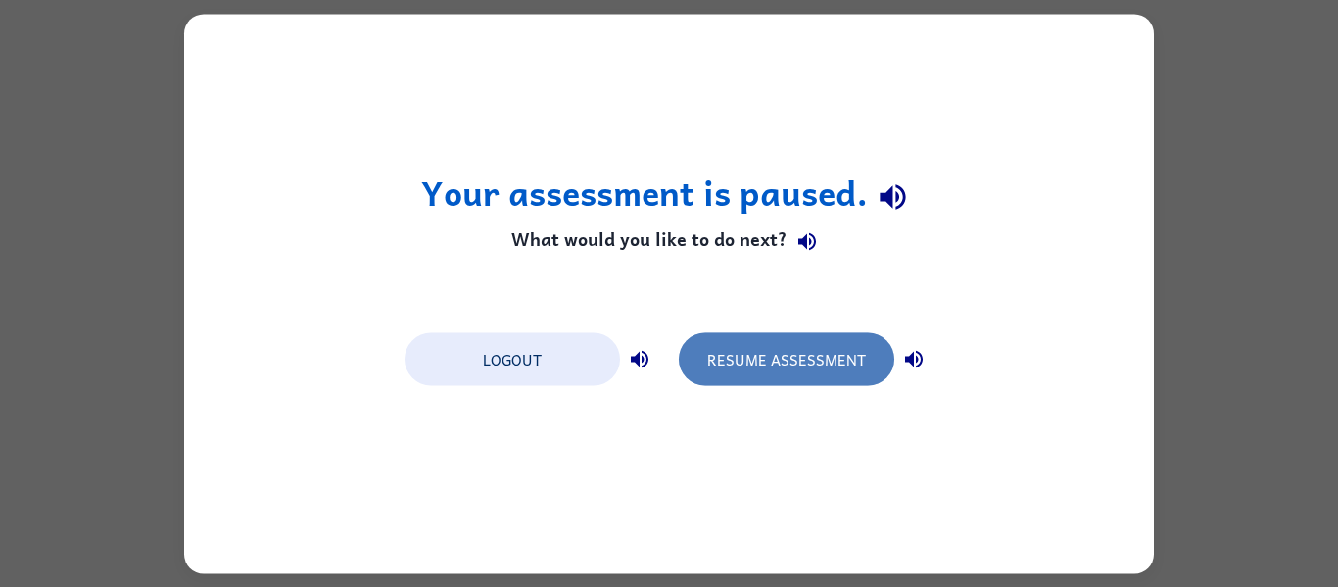
click at [748, 366] on button "Resume Assessment" at bounding box center [787, 358] width 216 height 53
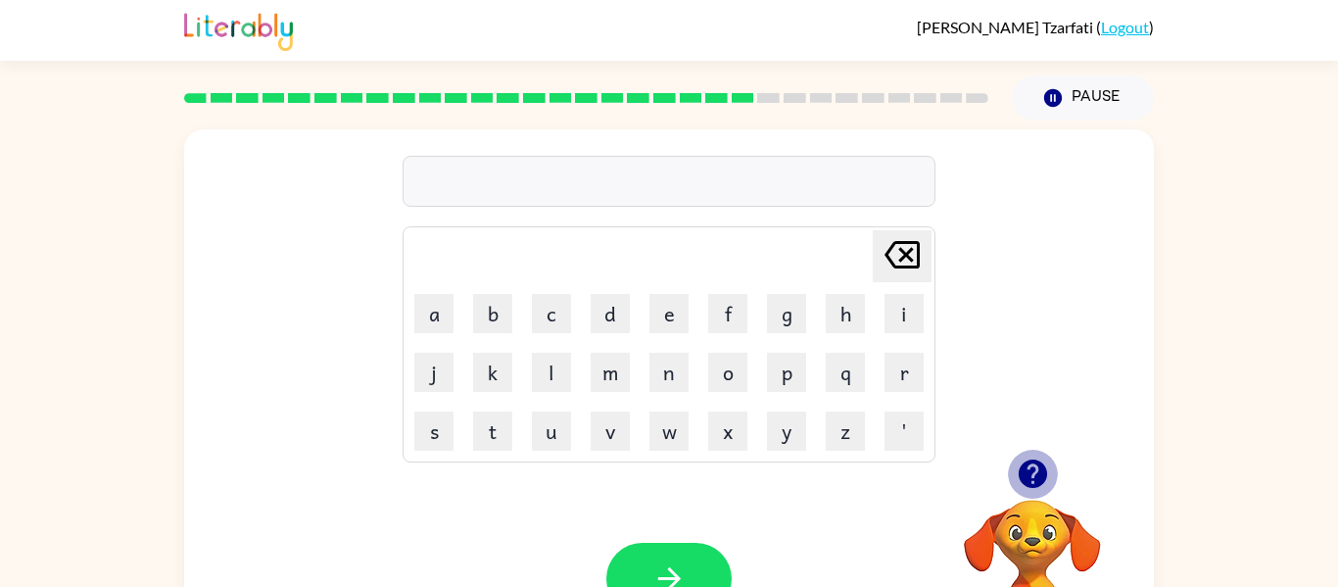
click at [1032, 472] on icon "button" at bounding box center [1032, 473] width 28 height 28
click at [899, 367] on button "r" at bounding box center [904, 372] width 39 height 39
click at [435, 314] on button "a" at bounding box center [433, 313] width 39 height 39
click at [653, 360] on button "n" at bounding box center [669, 372] width 39 height 39
click at [475, 371] on button "k" at bounding box center [492, 372] width 39 height 39
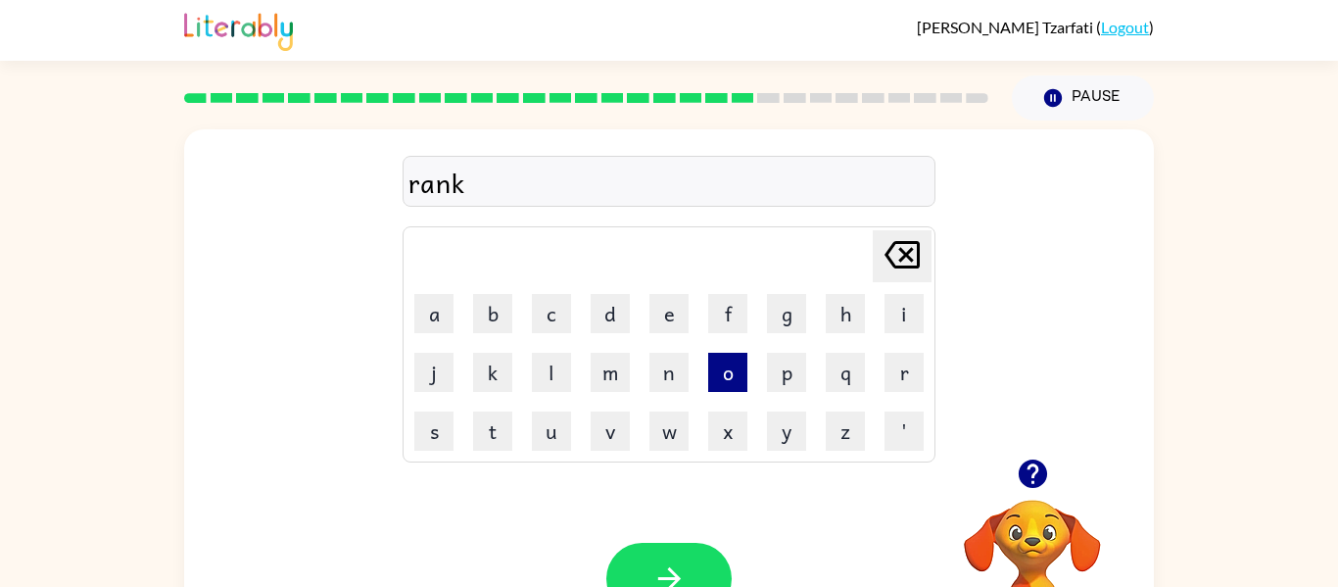
click at [726, 367] on button "o" at bounding box center [727, 372] width 39 height 39
click at [495, 459] on td "t" at bounding box center [492, 431] width 57 height 57
click at [500, 431] on button "t" at bounding box center [492, 430] width 39 height 39
click at [682, 549] on button "button" at bounding box center [668, 579] width 125 height 72
click at [1023, 464] on icon "button" at bounding box center [1032, 473] width 28 height 28
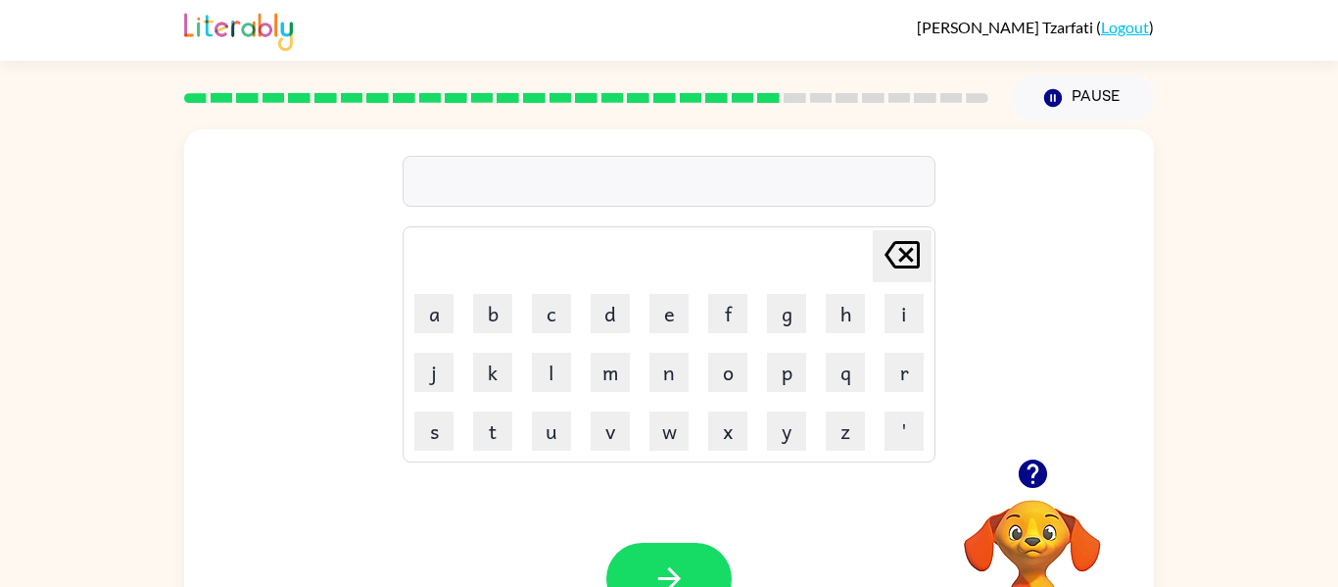
click at [1033, 472] on icon "button" at bounding box center [1032, 473] width 28 height 28
click at [903, 363] on button "r" at bounding box center [904, 372] width 39 height 39
click at [616, 361] on button "m" at bounding box center [610, 372] width 39 height 39
click at [446, 307] on button "a" at bounding box center [433, 313] width 39 height 39
click at [487, 377] on button "k" at bounding box center [492, 372] width 39 height 39
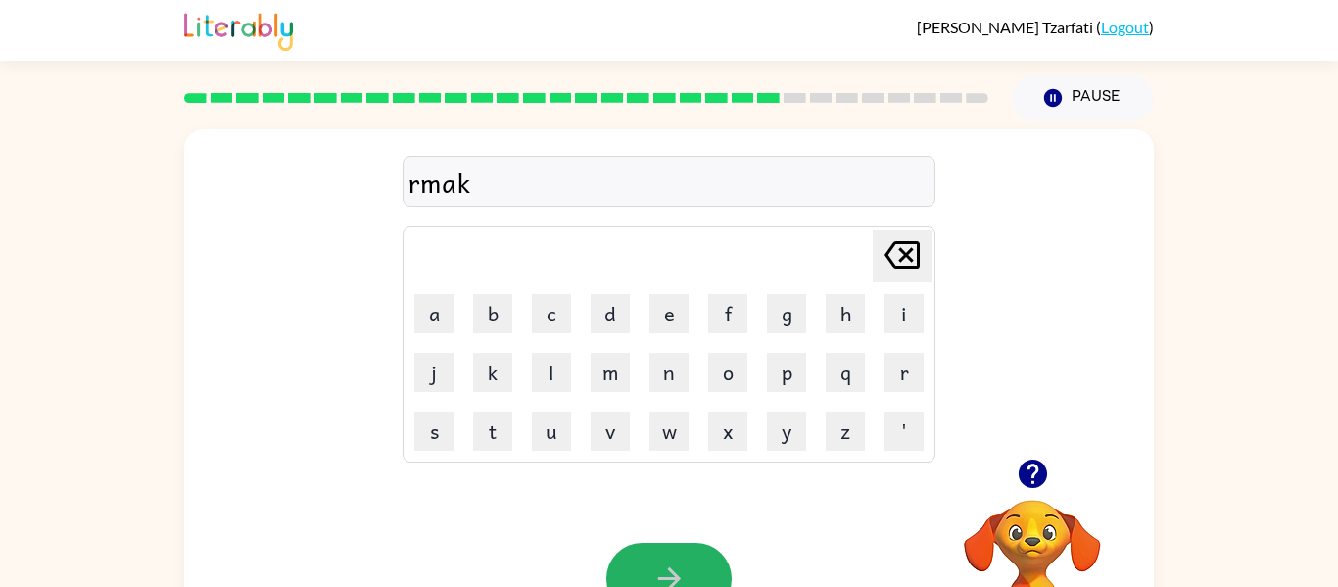
click at [690, 562] on button "button" at bounding box center [668, 579] width 125 height 72
click at [1030, 465] on icon "button" at bounding box center [1033, 474] width 34 height 34
click at [1034, 463] on icon "button" at bounding box center [1032, 473] width 28 height 28
click at [1019, 463] on icon "button" at bounding box center [1033, 474] width 34 height 34
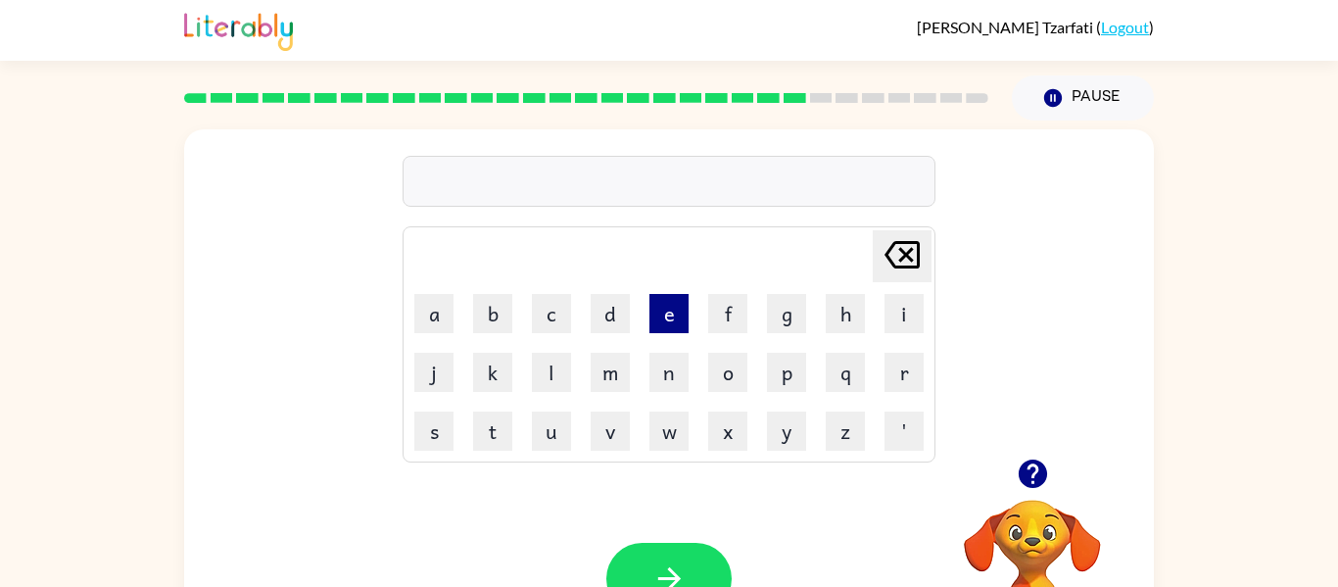
click at [661, 312] on button "e" at bounding box center [669, 313] width 39 height 39
click at [610, 297] on td "d" at bounding box center [610, 313] width 57 height 57
click at [904, 242] on icon "[PERSON_NAME] last character input" at bounding box center [902, 254] width 47 height 47
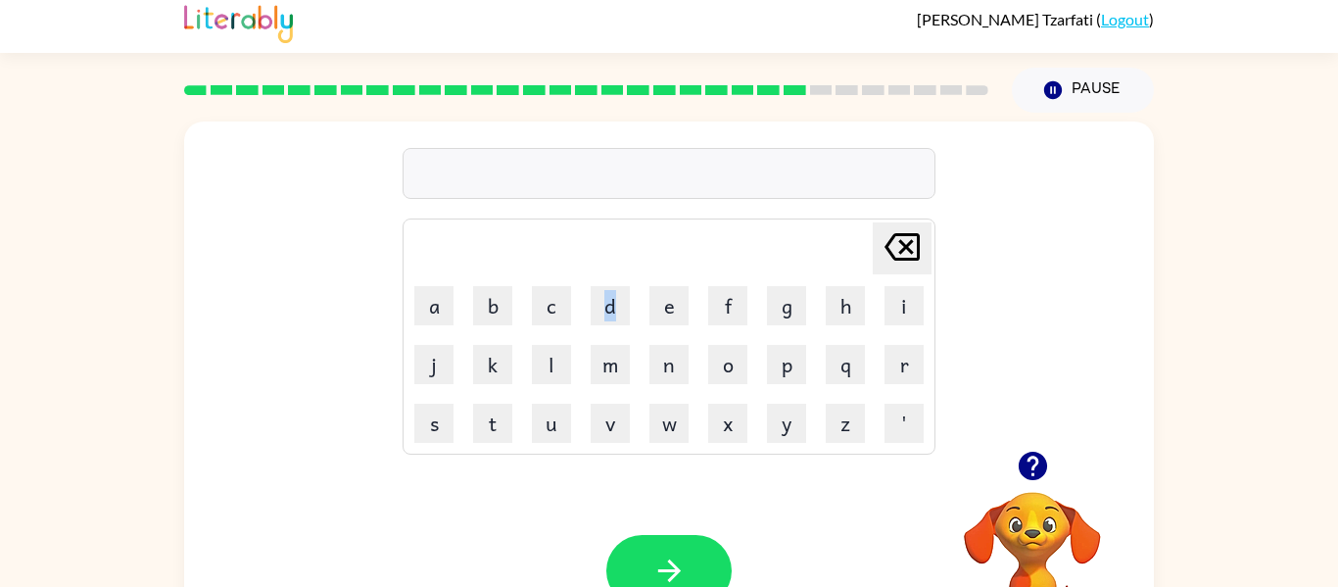
click at [612, 286] on button "d" at bounding box center [610, 305] width 39 height 39
click at [901, 254] on icon "[PERSON_NAME] last character input" at bounding box center [902, 246] width 47 height 47
click at [671, 299] on button "e" at bounding box center [669, 305] width 39 height 39
click at [586, 312] on td "d" at bounding box center [610, 305] width 57 height 57
click at [598, 293] on button "d" at bounding box center [610, 305] width 39 height 39
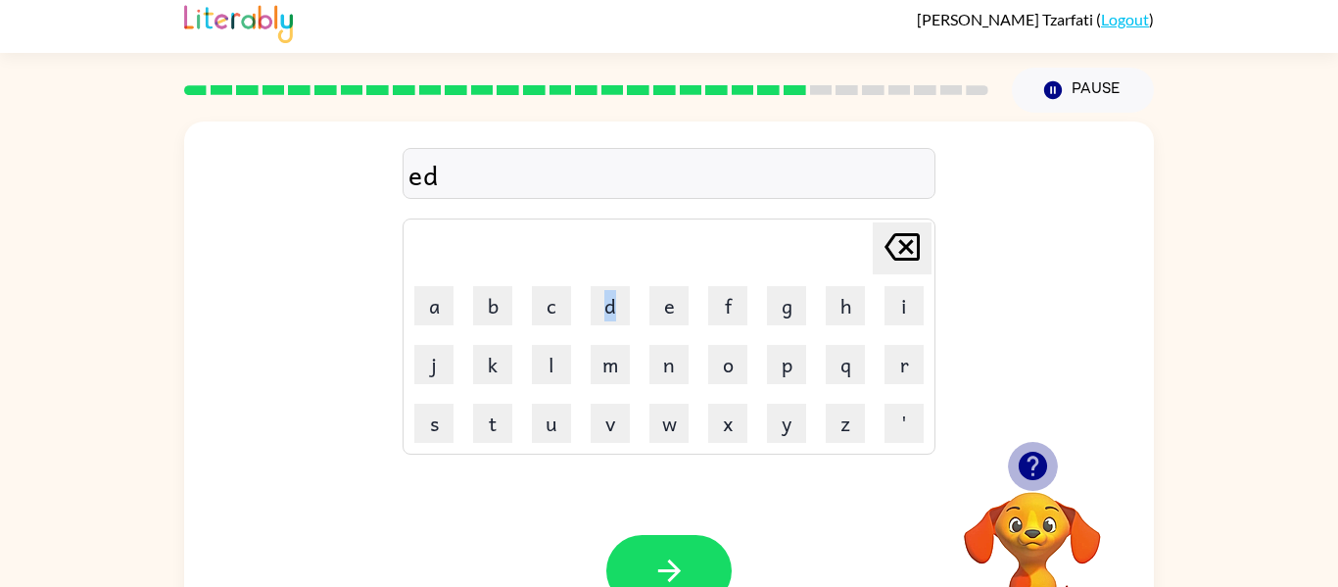
click at [1043, 462] on icon "button" at bounding box center [1032, 466] width 28 height 28
click at [684, 563] on icon "button" at bounding box center [670, 571] width 34 height 34
click at [426, 431] on button "s" at bounding box center [433, 423] width 39 height 39
drag, startPoint x: 535, startPoint y: 408, endPoint x: 516, endPoint y: 348, distance: 62.6
click at [516, 348] on tbody "[PERSON_NAME] last character input a b c d e f g h i j k l m n o p q r s t u v …" at bounding box center [669, 336] width 527 height 230
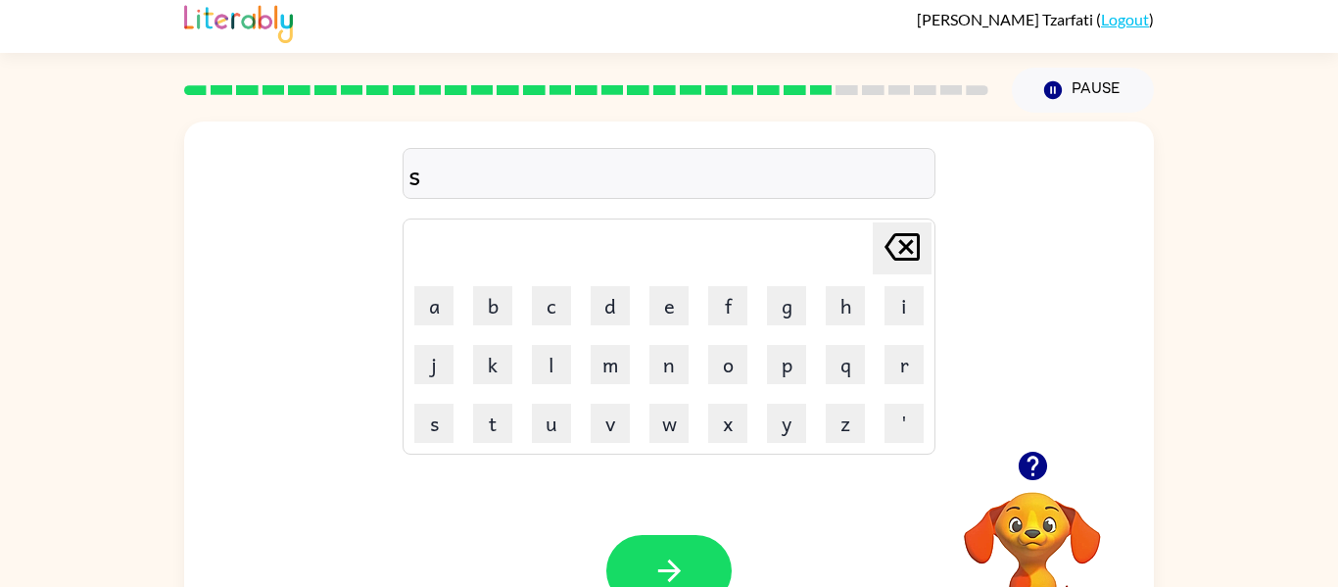
click at [537, 390] on td "l" at bounding box center [551, 364] width 57 height 57
click at [556, 429] on button "u" at bounding box center [551, 423] width 39 height 39
click at [653, 365] on button "n" at bounding box center [669, 364] width 39 height 39
drag, startPoint x: 435, startPoint y: 431, endPoint x: 445, endPoint y: 420, distance: 14.6
click at [438, 427] on button "s" at bounding box center [433, 423] width 39 height 39
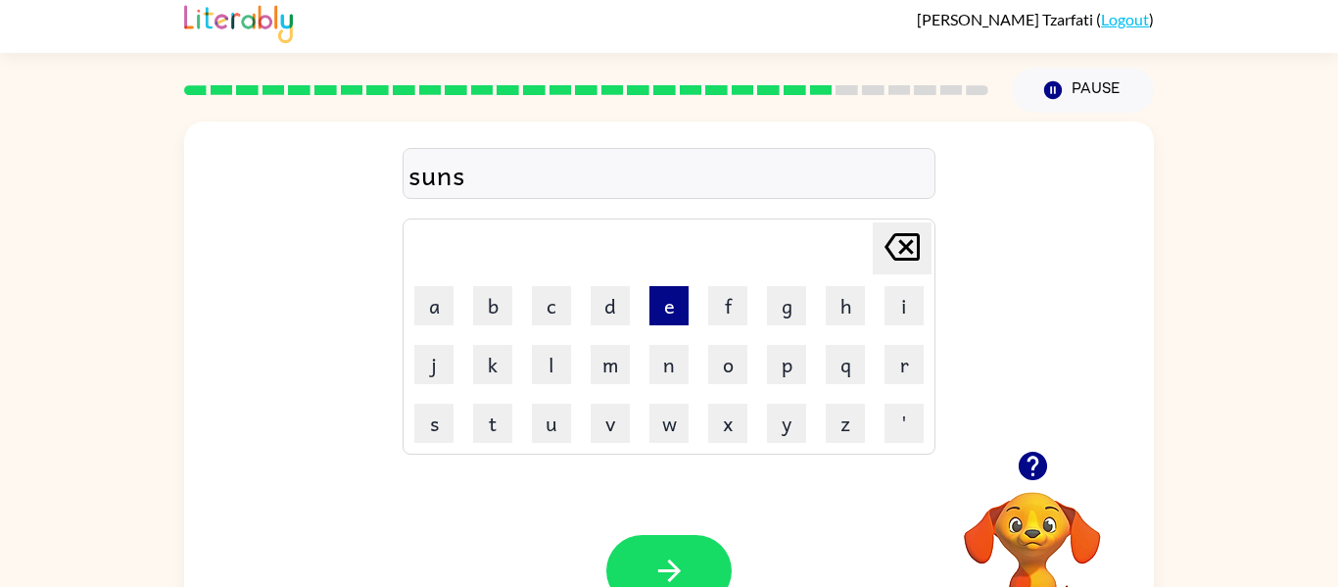
click at [671, 291] on button "e" at bounding box center [669, 305] width 39 height 39
click at [489, 420] on button "t" at bounding box center [492, 423] width 39 height 39
click at [691, 552] on button "button" at bounding box center [668, 571] width 125 height 72
drag, startPoint x: 621, startPoint y: 303, endPoint x: 639, endPoint y: 307, distance: 18.1
click at [639, 307] on table "[PERSON_NAME] last character input a b c d e f g h i j k l m n o p q r s t u v …" at bounding box center [669, 336] width 531 height 234
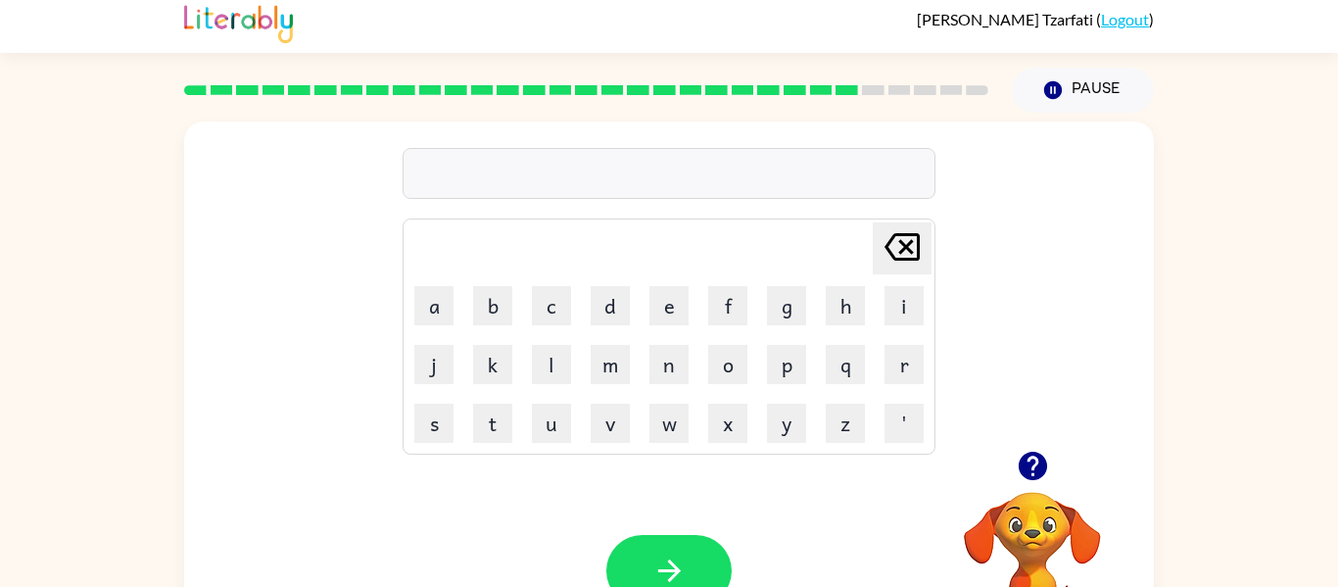
click at [592, 299] on button "d" at bounding box center [610, 305] width 39 height 39
click at [907, 279] on td "i" at bounding box center [904, 305] width 57 height 57
click at [909, 289] on button "i" at bounding box center [904, 305] width 39 height 39
click at [430, 443] on td "s" at bounding box center [434, 423] width 57 height 57
click at [447, 426] on button "s" at bounding box center [433, 423] width 39 height 39
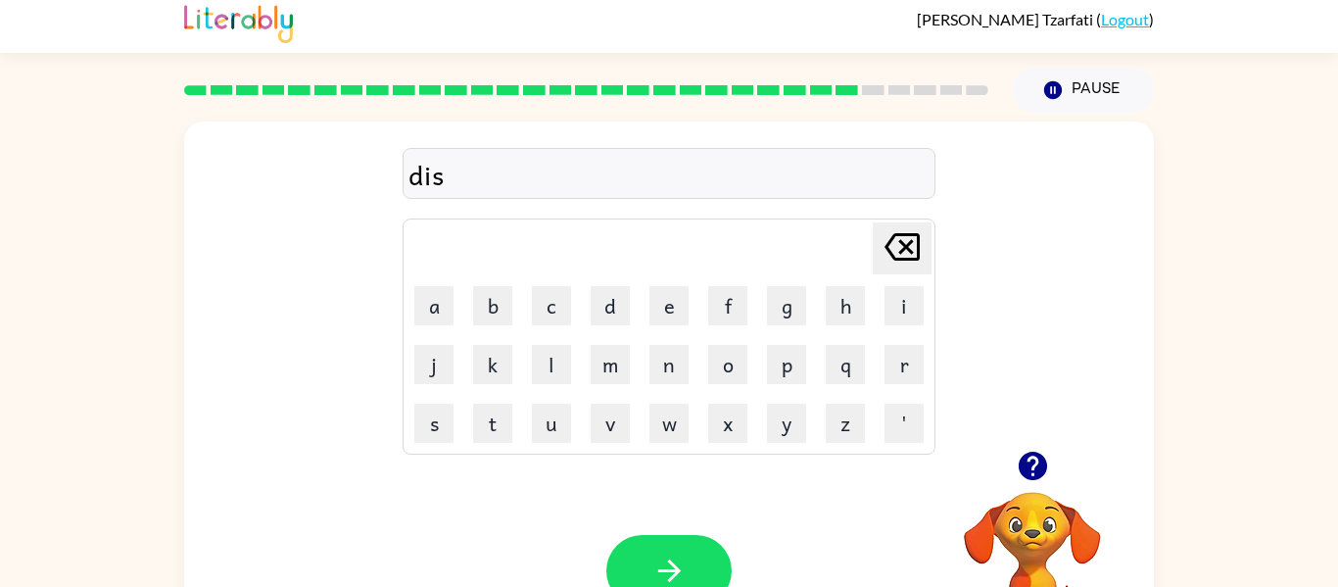
drag, startPoint x: 468, startPoint y: 368, endPoint x: 454, endPoint y: 373, distance: 15.5
click at [454, 373] on tr "j k l m n o p q r" at bounding box center [669, 364] width 527 height 57
click at [479, 355] on button "k" at bounding box center [492, 364] width 39 height 39
drag, startPoint x: 555, startPoint y: 409, endPoint x: 559, endPoint y: 423, distance: 15.5
click at [556, 415] on button "u" at bounding box center [551, 423] width 39 height 39
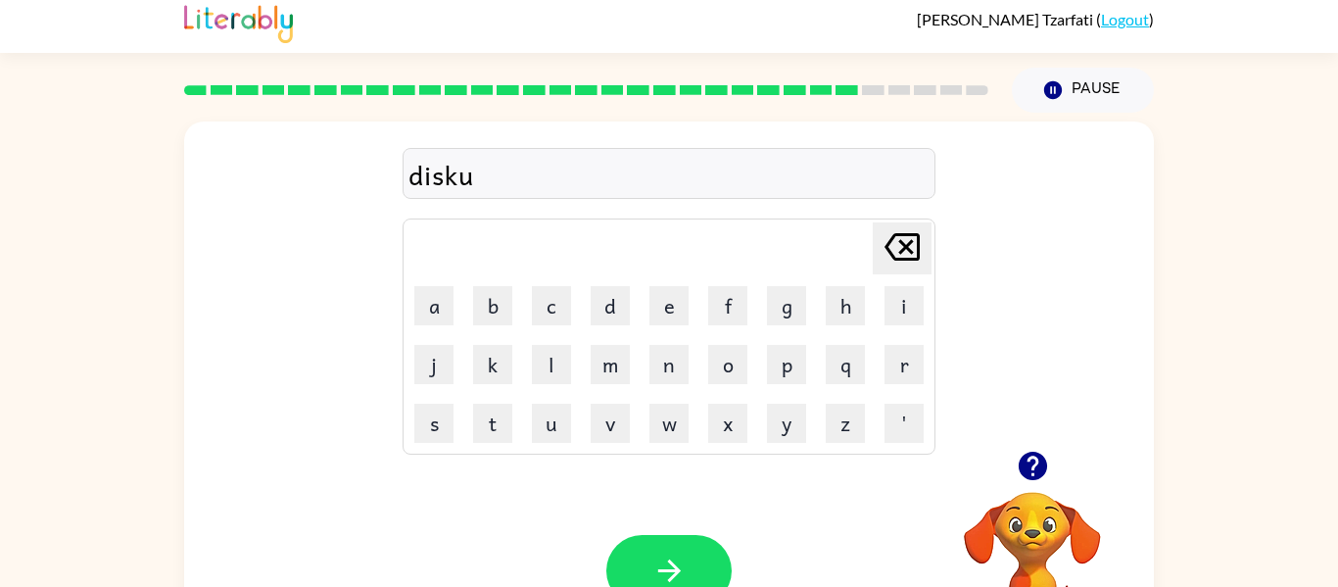
click at [583, 399] on td "v" at bounding box center [610, 423] width 57 height 57
click at [610, 423] on button "v" at bounding box center [610, 423] width 39 height 39
click at [699, 539] on button "button" at bounding box center [668, 571] width 125 height 72
click at [1111, 85] on button "Pause Pause" at bounding box center [1083, 90] width 142 height 45
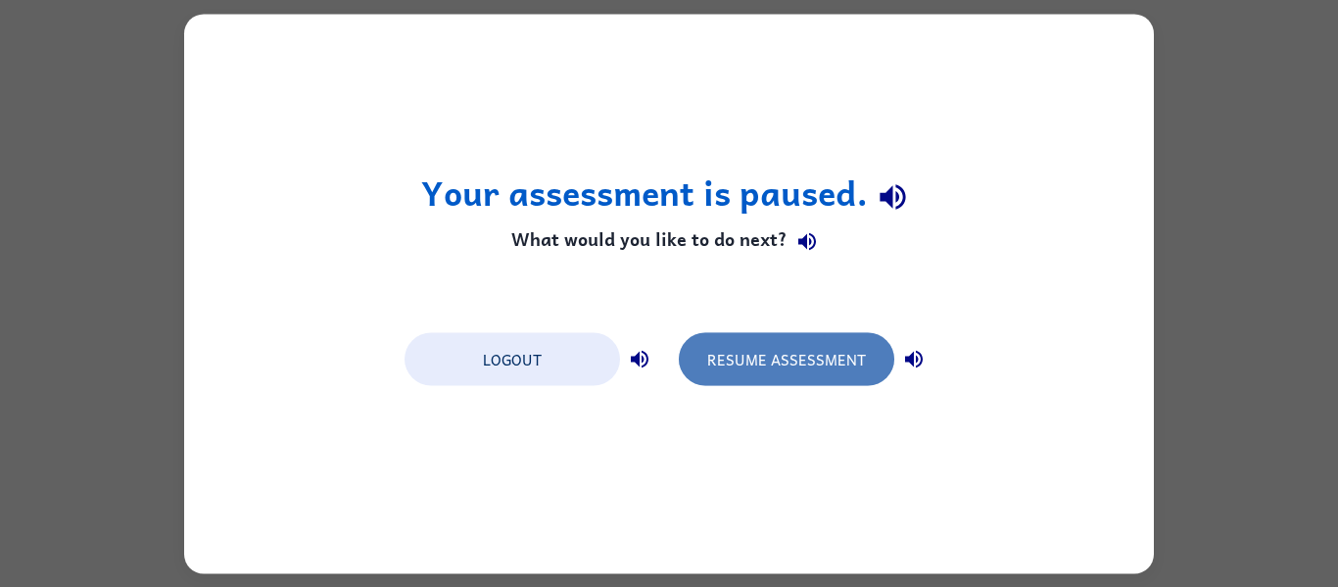
click at [861, 377] on button "Resume Assessment" at bounding box center [787, 358] width 216 height 53
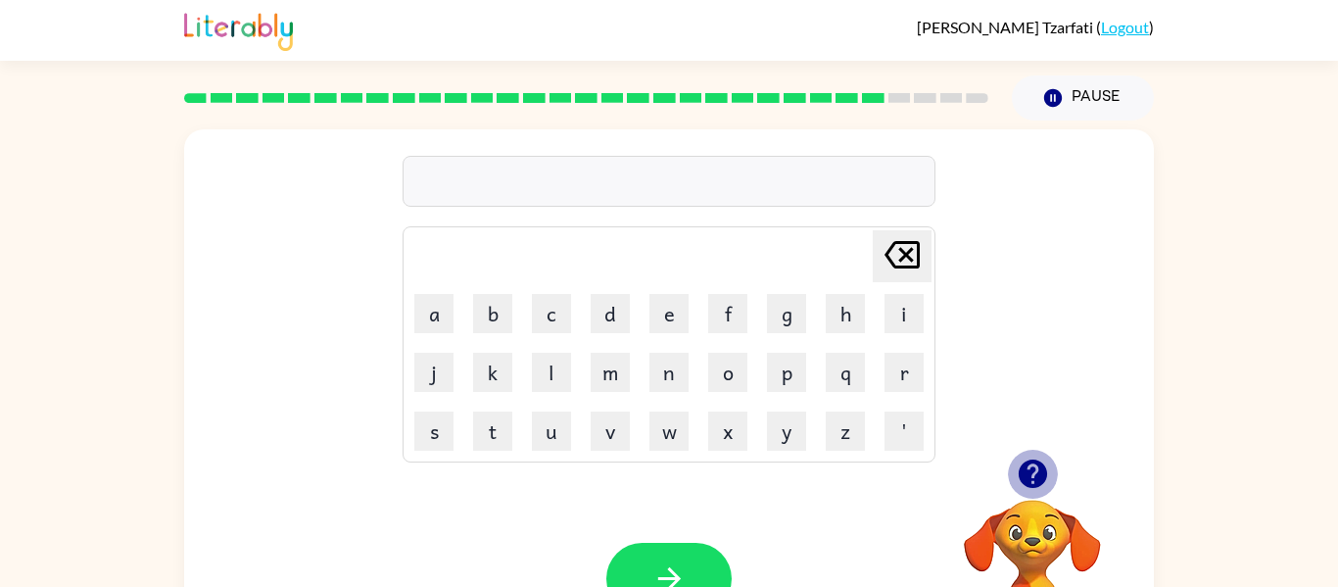
click at [1037, 475] on icon "button" at bounding box center [1032, 473] width 28 height 28
click at [610, 380] on button "m" at bounding box center [610, 372] width 39 height 39
click at [717, 372] on button "o" at bounding box center [727, 372] width 39 height 39
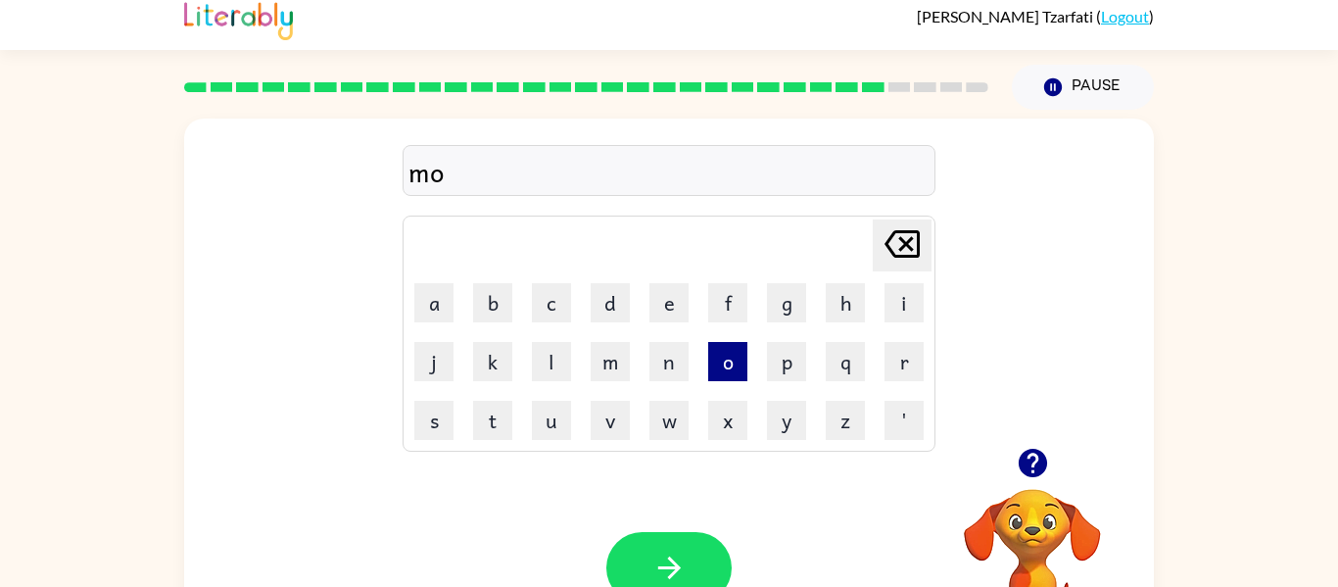
scroll to position [16, 0]
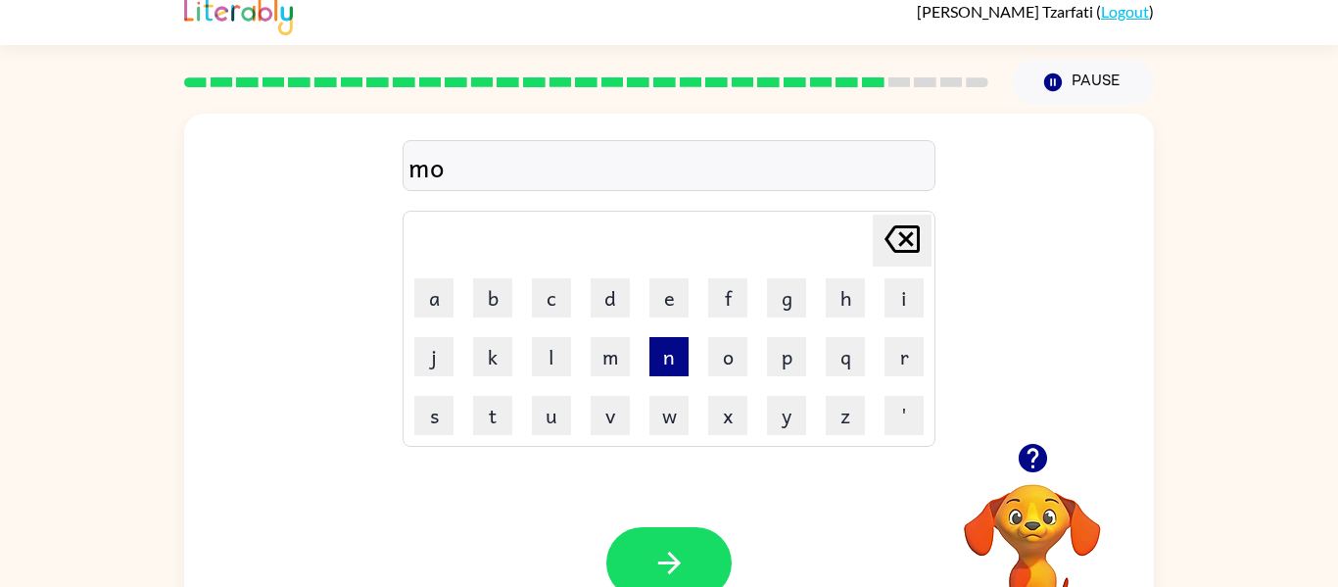
click at [667, 361] on button "n" at bounding box center [669, 356] width 39 height 39
drag, startPoint x: 680, startPoint y: 548, endPoint x: 629, endPoint y: 403, distance: 153.7
click at [629, 428] on div "mon Delete Delete last character input a b c d e f g h i j k l m n o p q r s t …" at bounding box center [669, 393] width 970 height 559
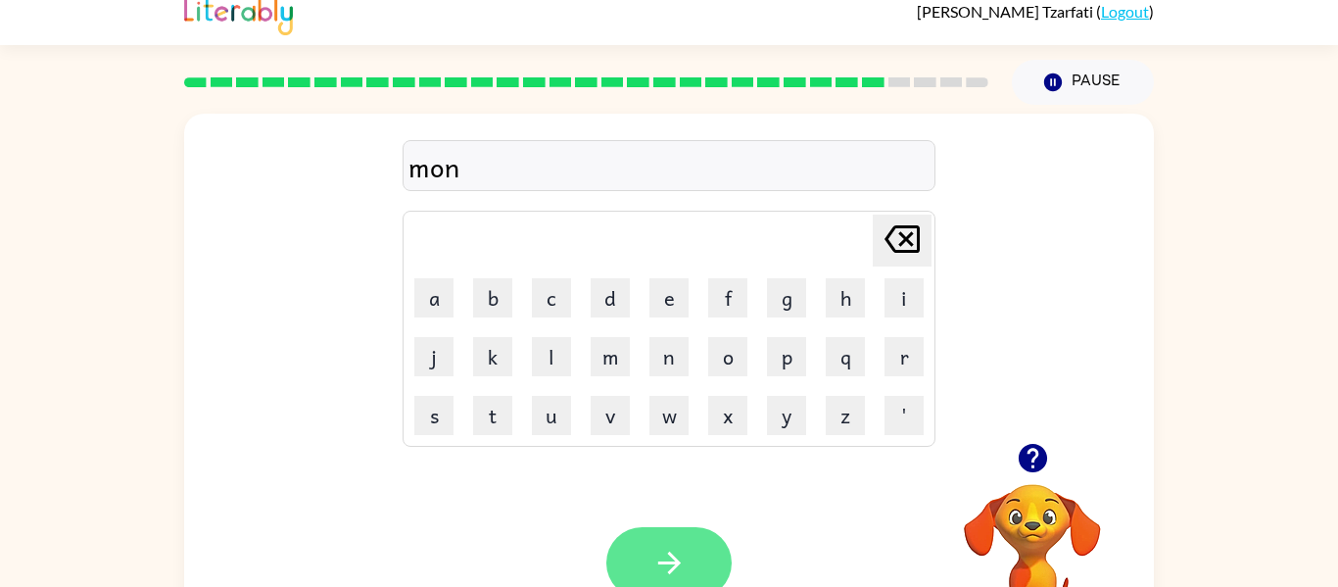
click at [698, 567] on button "button" at bounding box center [668, 563] width 125 height 72
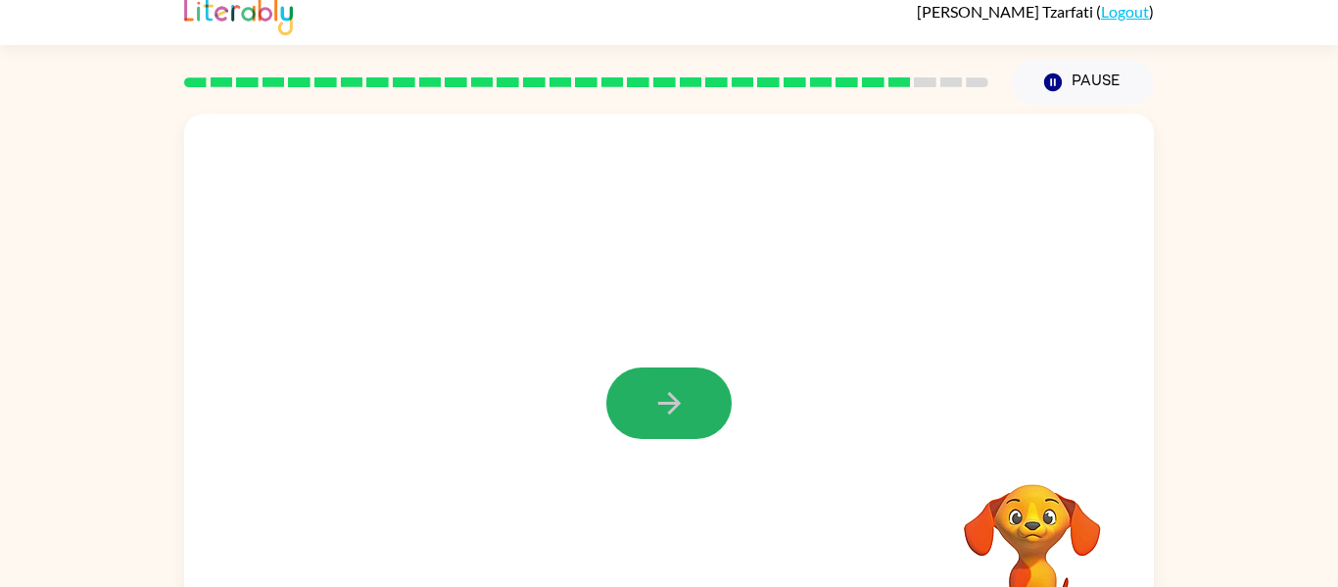
click at [656, 383] on button "button" at bounding box center [668, 403] width 125 height 72
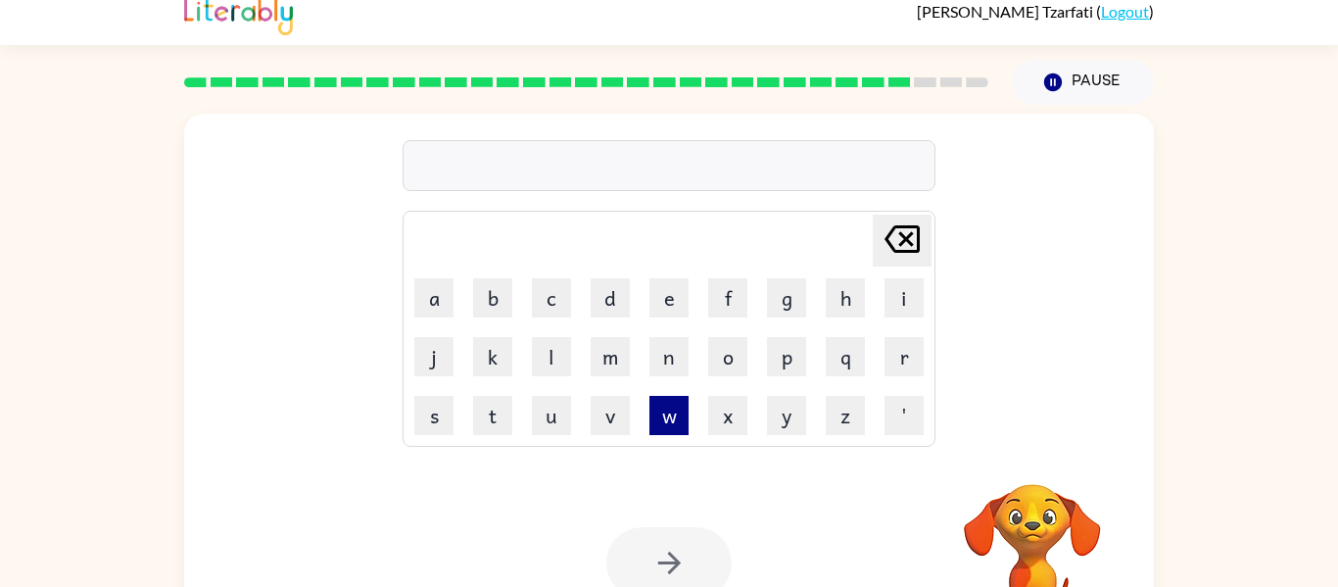
click at [671, 420] on button "w" at bounding box center [669, 415] width 39 height 39
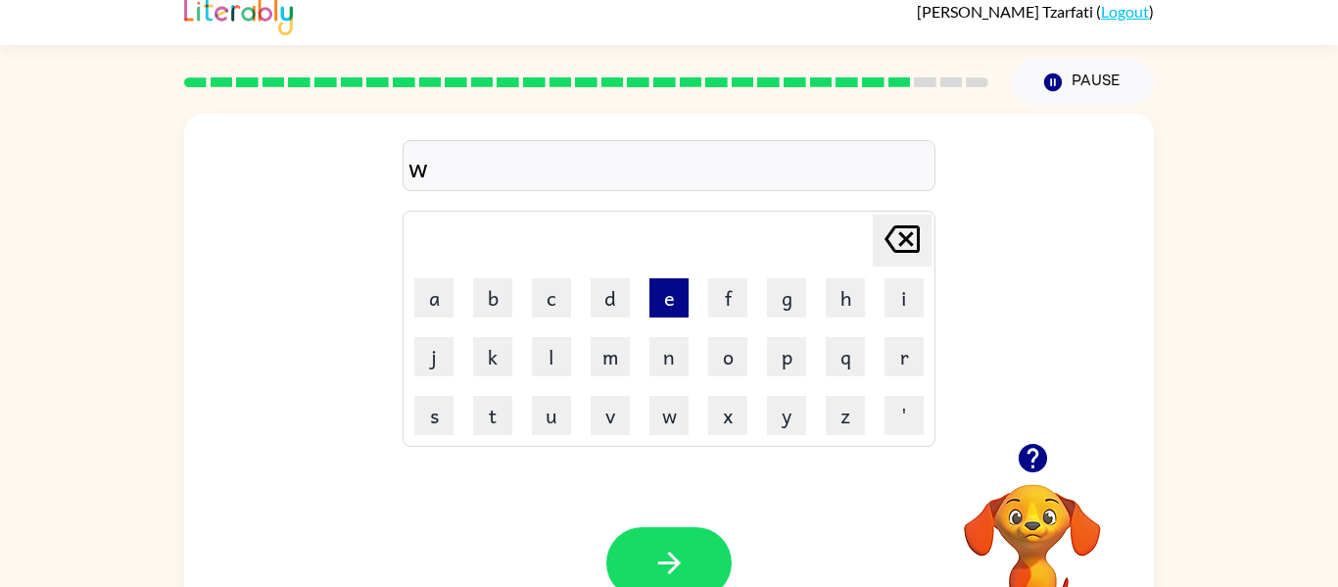
click at [661, 303] on button "e" at bounding box center [669, 297] width 39 height 39
click at [540, 426] on button "u" at bounding box center [551, 415] width 39 height 39
click at [545, 343] on button "l" at bounding box center [551, 356] width 39 height 39
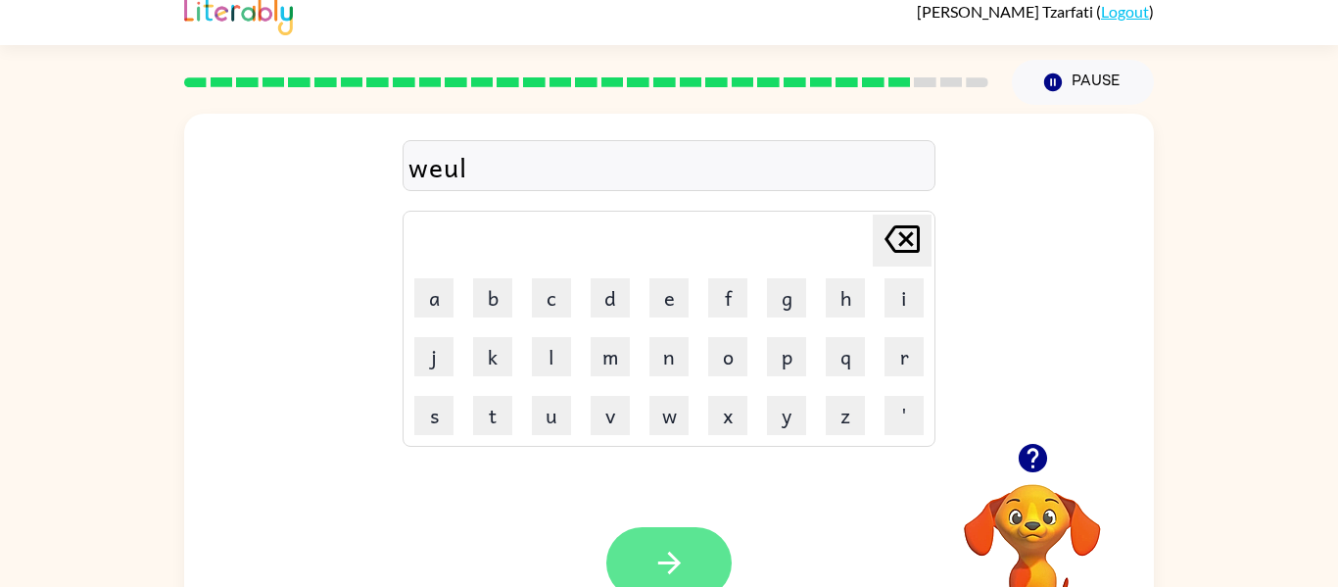
click at [683, 556] on icon "button" at bounding box center [670, 563] width 34 height 34
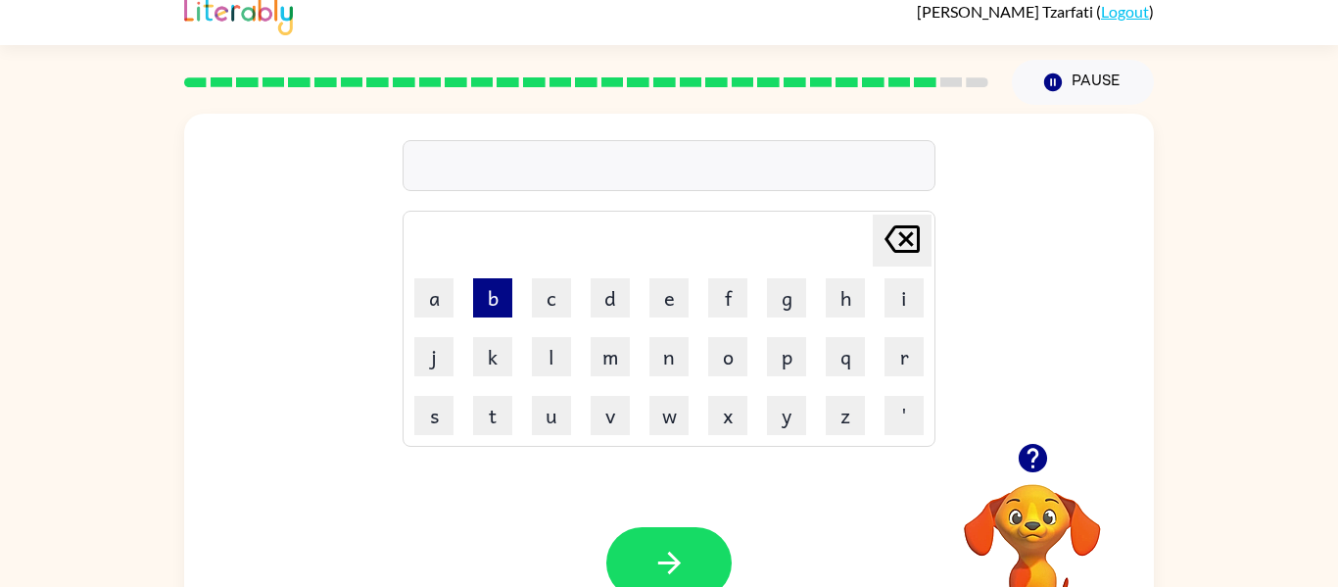
click at [500, 302] on button "b" at bounding box center [492, 297] width 39 height 39
click at [676, 314] on button "e" at bounding box center [669, 297] width 39 height 39
click at [484, 432] on button "t" at bounding box center [492, 415] width 39 height 39
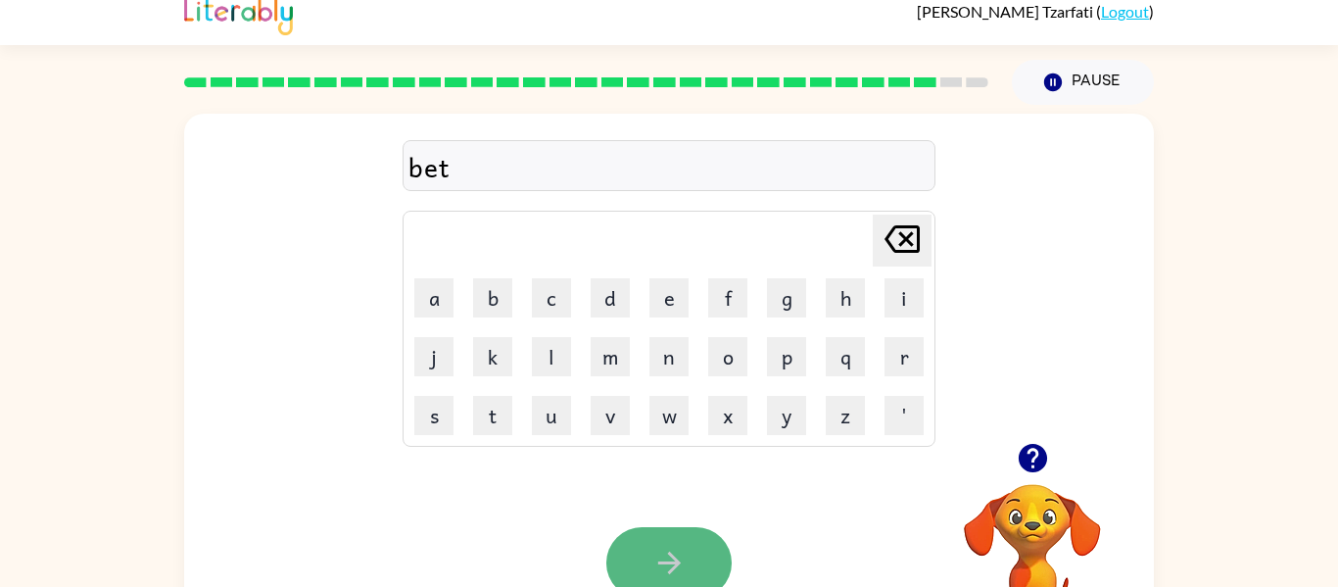
click at [669, 559] on icon "button" at bounding box center [670, 563] width 34 height 34
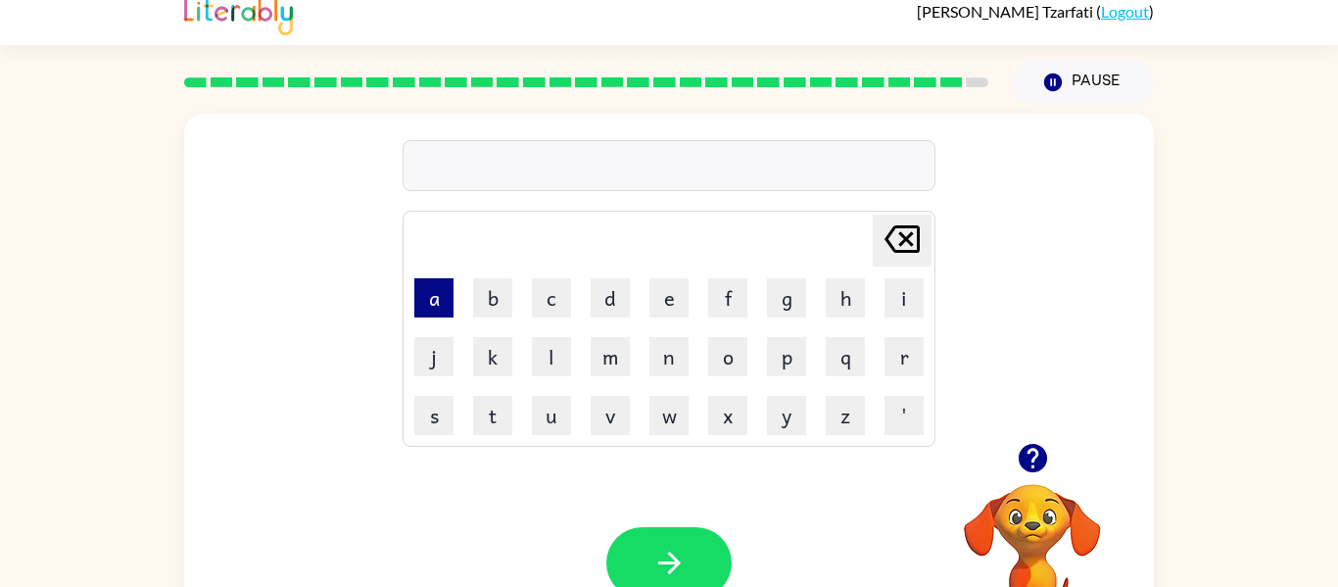
click at [441, 304] on button "a" at bounding box center [433, 297] width 39 height 39
click at [737, 282] on button "f" at bounding box center [727, 297] width 39 height 39
click at [498, 412] on button "t" at bounding box center [492, 415] width 39 height 39
click at [679, 359] on button "n" at bounding box center [669, 356] width 39 height 39
click at [657, 522] on div "Your browser must support playing .mp4 files to use Literably. Please try using…" at bounding box center [669, 563] width 970 height 220
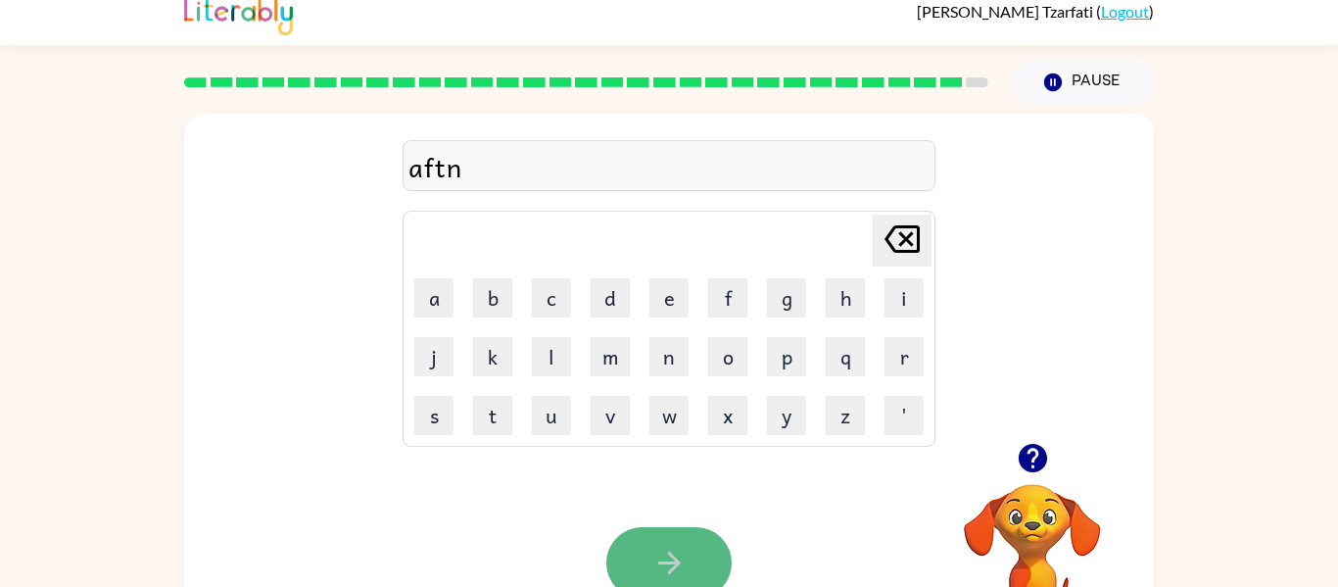
click at [647, 527] on button "button" at bounding box center [668, 563] width 125 height 72
